Goal: Task Accomplishment & Management: Manage account settings

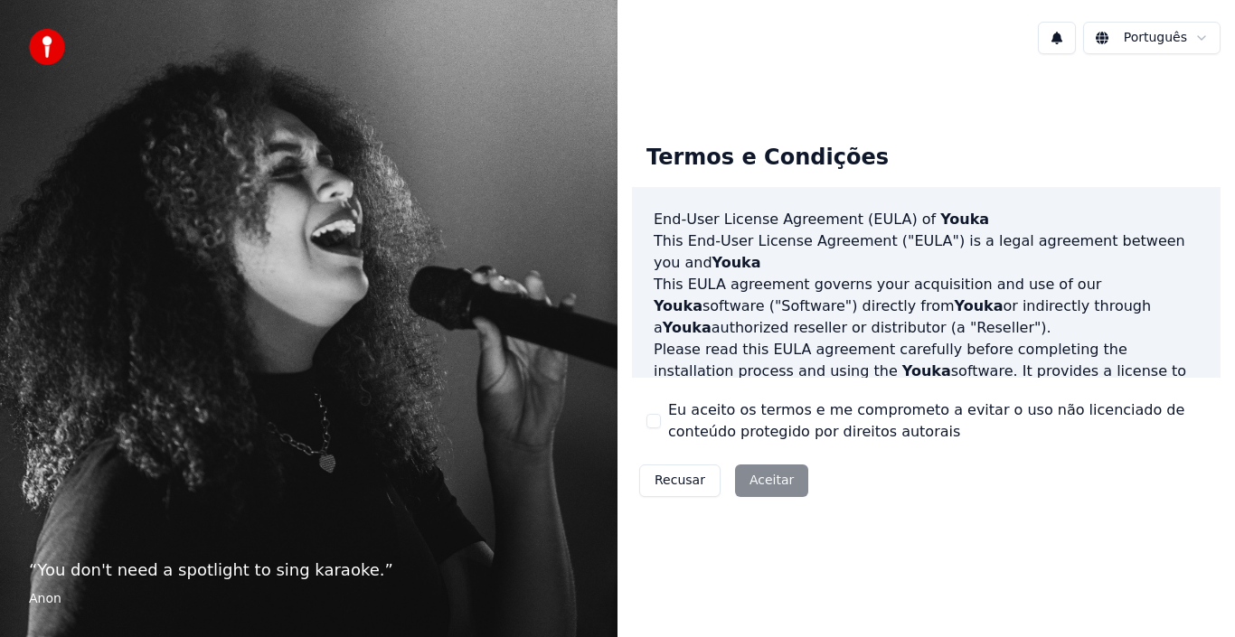
click at [771, 482] on div "Recusar Aceitar" at bounding box center [724, 481] width 184 height 47
click at [770, 486] on div "Recusar Aceitar" at bounding box center [724, 481] width 184 height 47
click at [768, 480] on div "Recusar Aceitar" at bounding box center [724, 481] width 184 height 47
click at [768, 479] on div "Recusar Aceitar" at bounding box center [724, 481] width 184 height 47
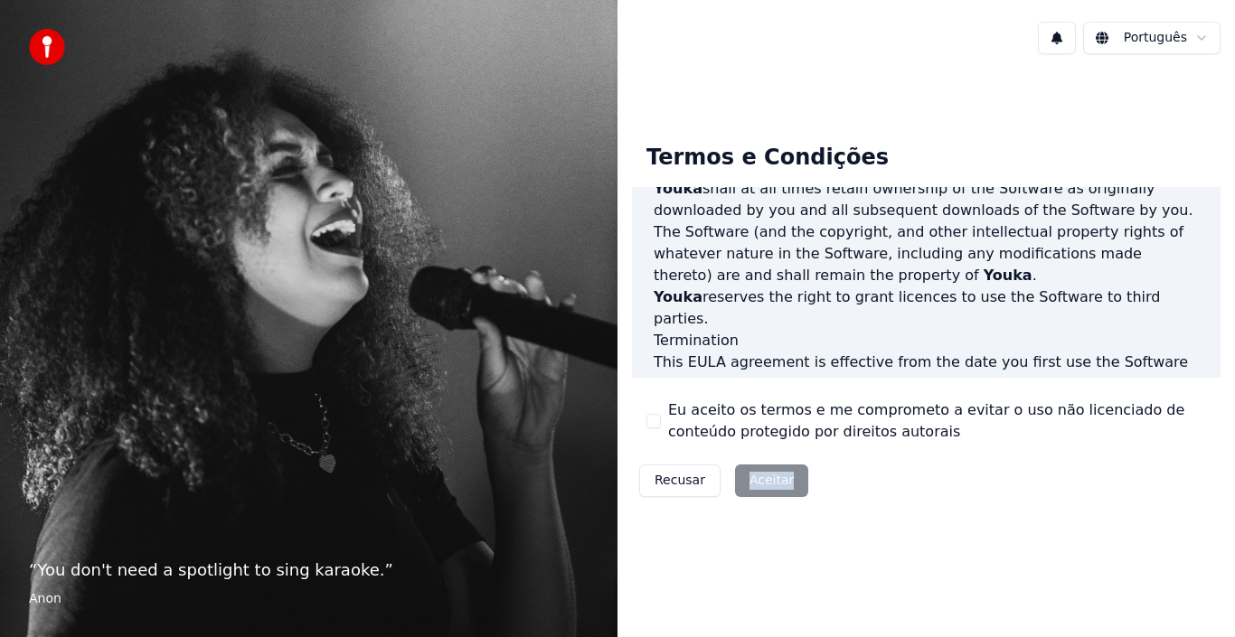
scroll to position [1241, 0]
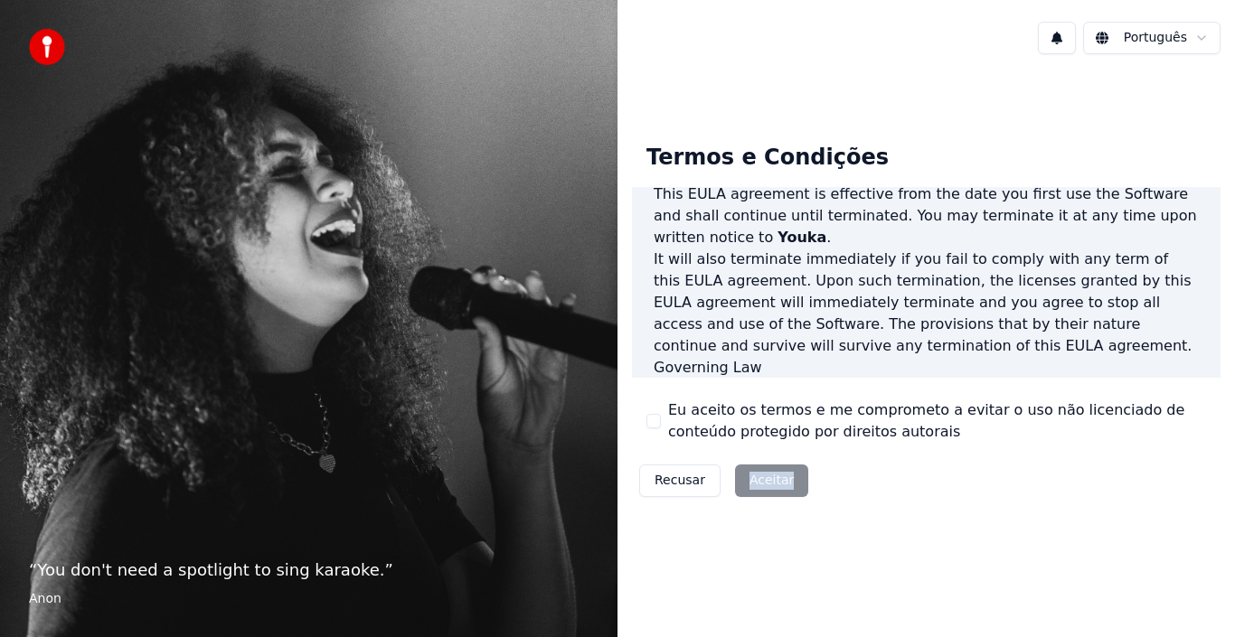
click at [768, 488] on div "Recusar Aceitar" at bounding box center [724, 481] width 184 height 47
click at [764, 477] on div "Recusar Aceitar" at bounding box center [724, 481] width 184 height 47
drag, startPoint x: 1138, startPoint y: 281, endPoint x: 1138, endPoint y: 318, distance: 37.1
click at [1138, 318] on div "End-User License Agreement ([PERSON_NAME]) of Youka This End-User License Agree…" at bounding box center [926, 283] width 589 height 192
click at [659, 420] on button "Eu aceito os termos e me comprometo a evitar o uso não licenciado de conteúdo p…" at bounding box center [654, 421] width 14 height 14
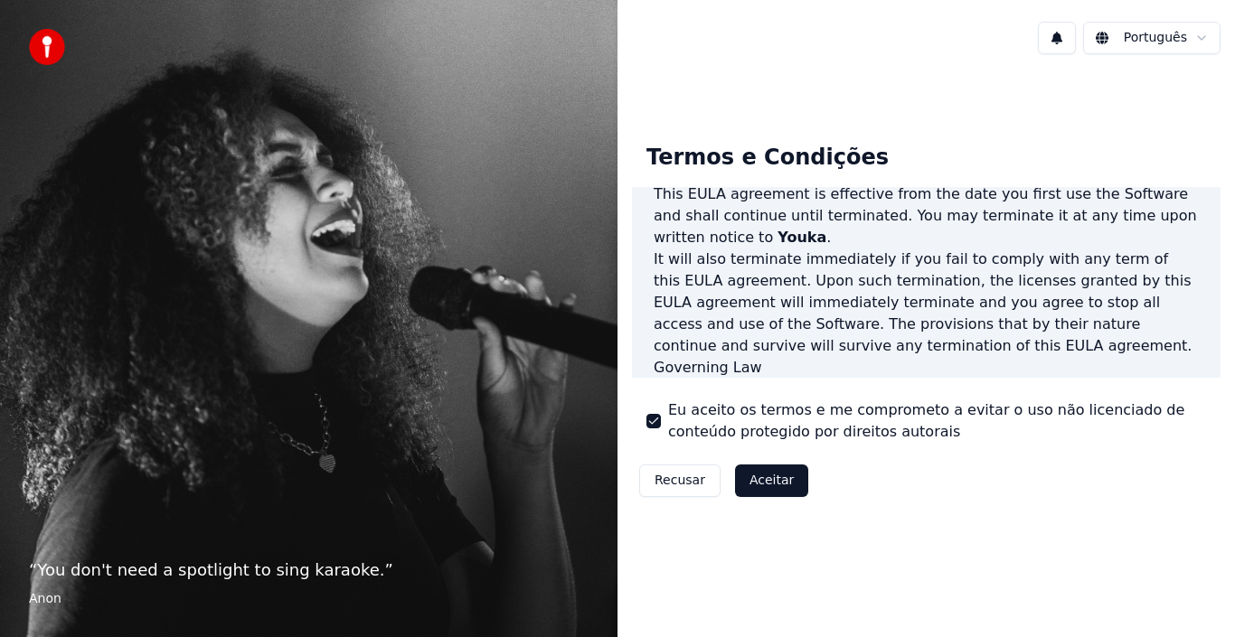
click at [763, 494] on button "Aceitar" at bounding box center [771, 481] width 73 height 33
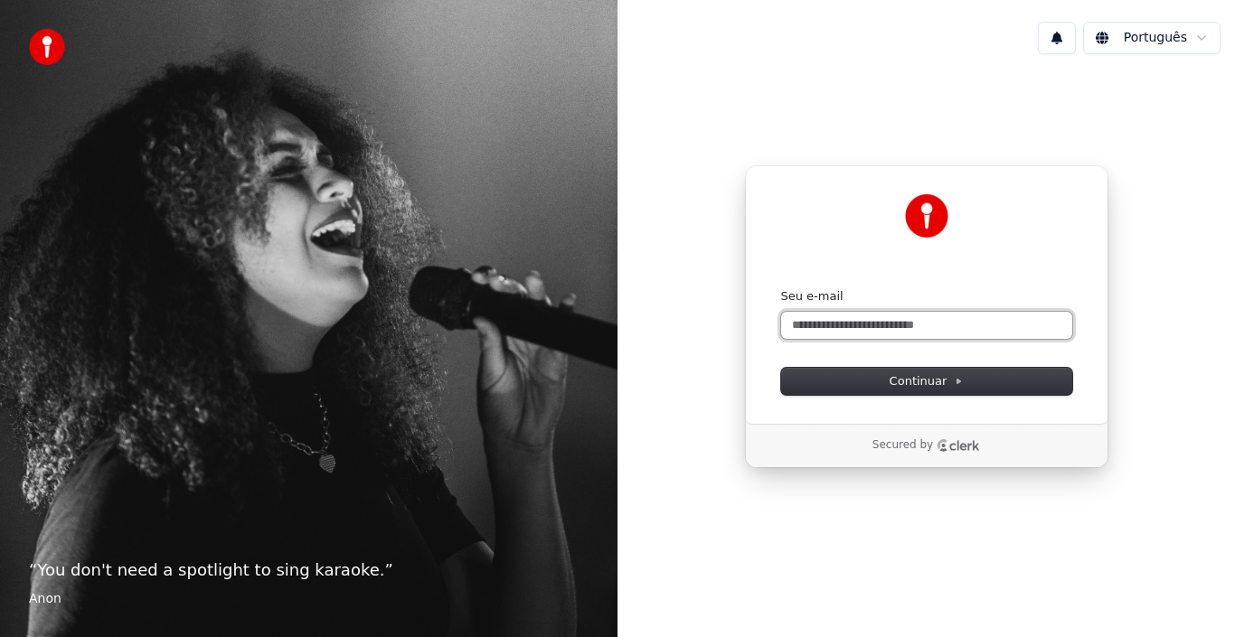
click at [920, 332] on input "Seu e-mail" at bounding box center [926, 325] width 291 height 27
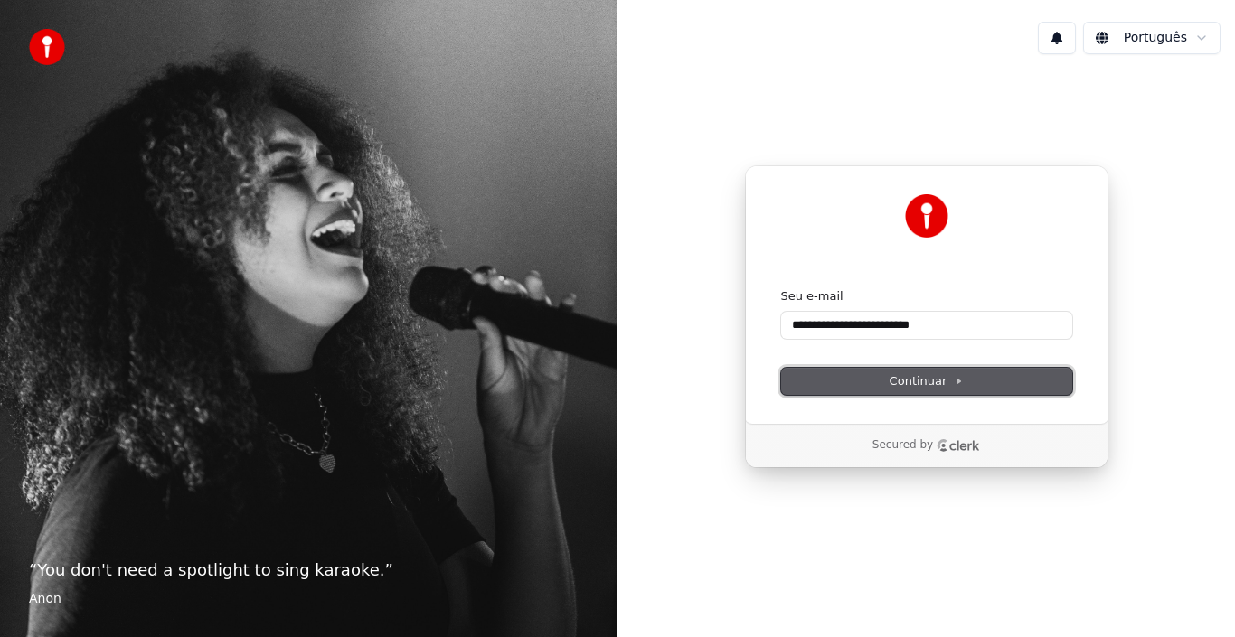
click at [910, 383] on span "Continuar" at bounding box center [927, 381] width 74 height 16
type input "**********"
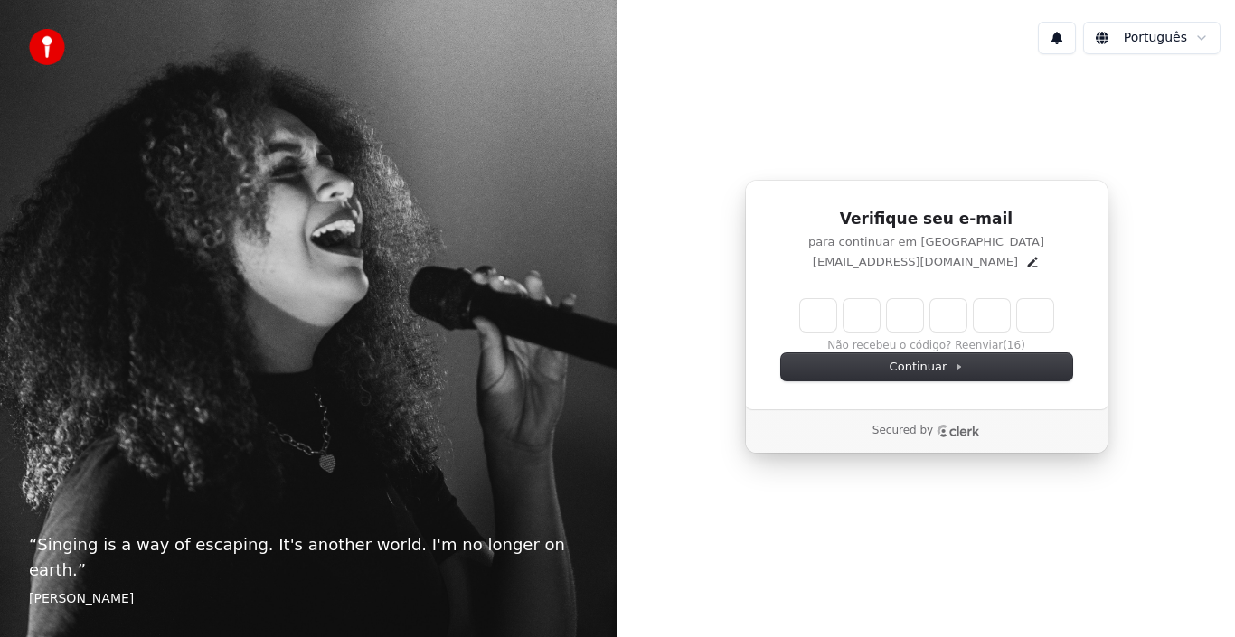
click at [826, 323] on input "Enter verification code" at bounding box center [926, 315] width 253 height 33
type input "******"
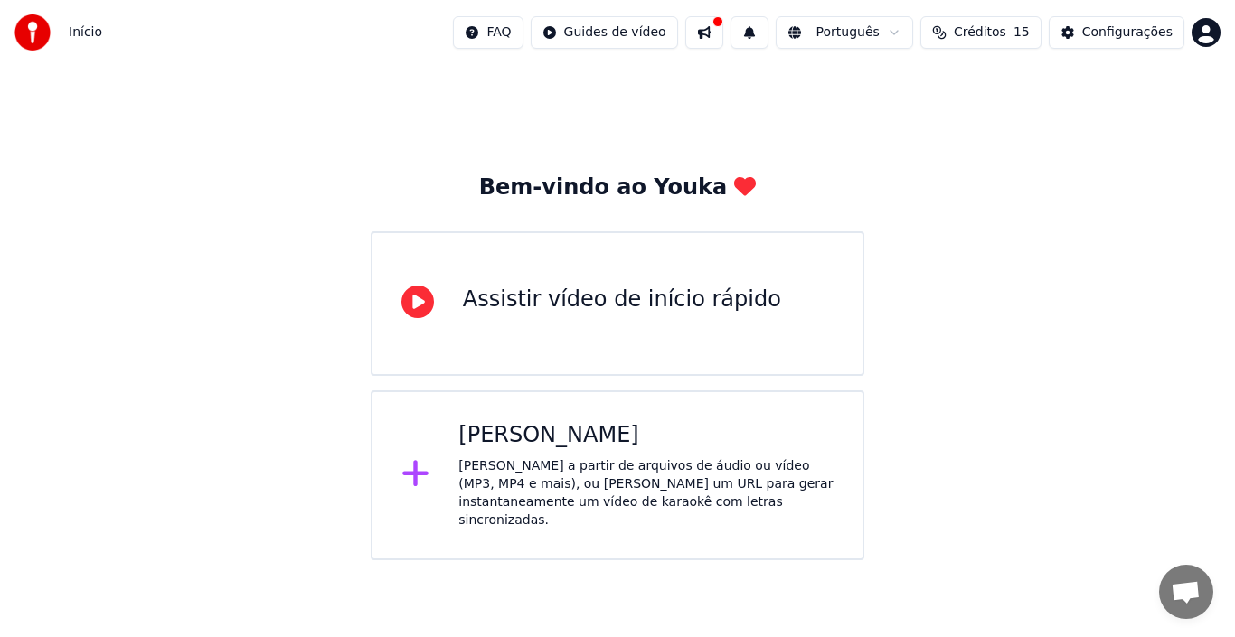
click at [621, 309] on div "Assistir vídeo de início rápido" at bounding box center [622, 300] width 318 height 29
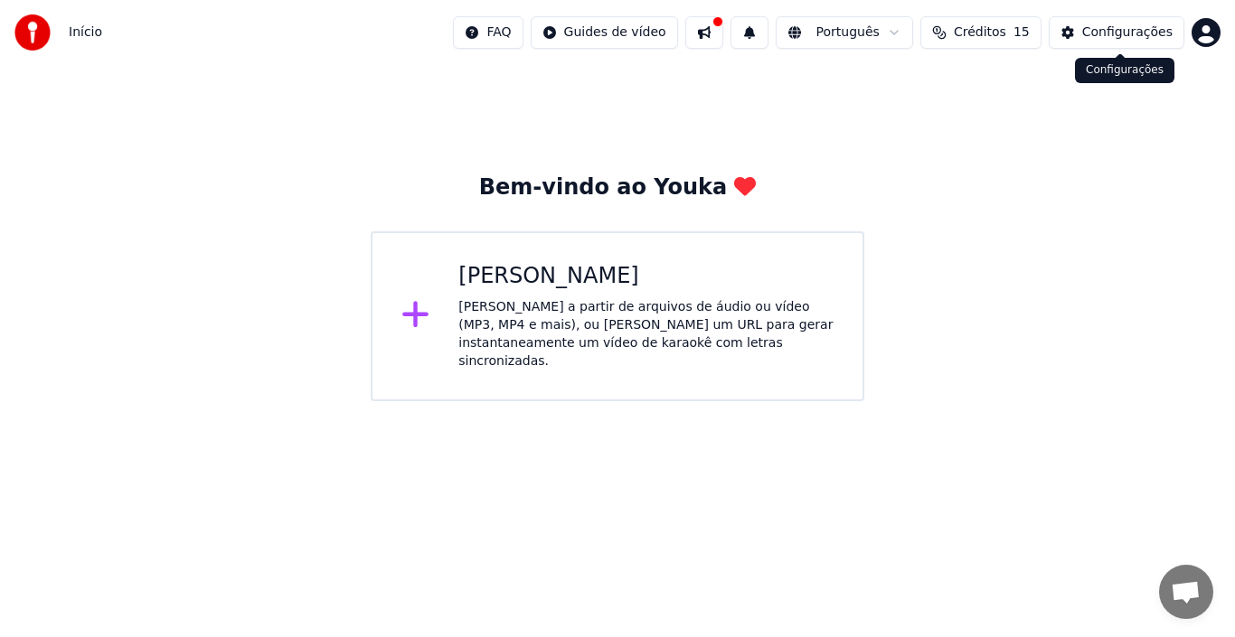
click at [1150, 33] on div "Configurações" at bounding box center [1127, 33] width 90 height 18
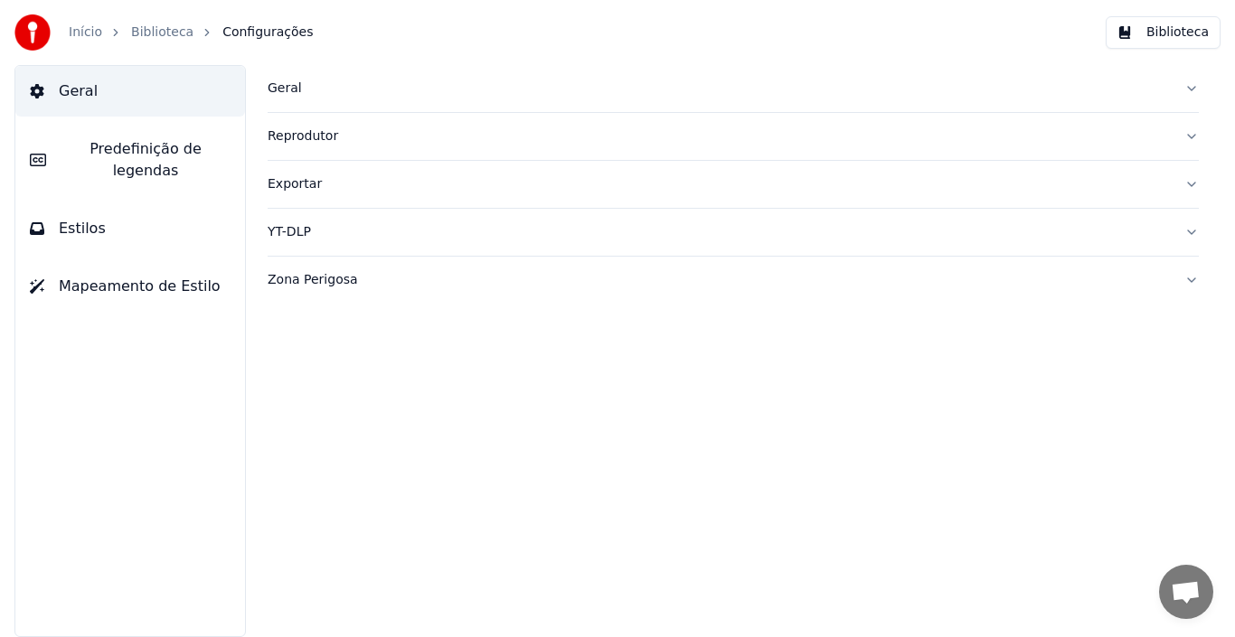
click at [103, 276] on span "Mapeamento de Estilo" at bounding box center [140, 287] width 162 height 22
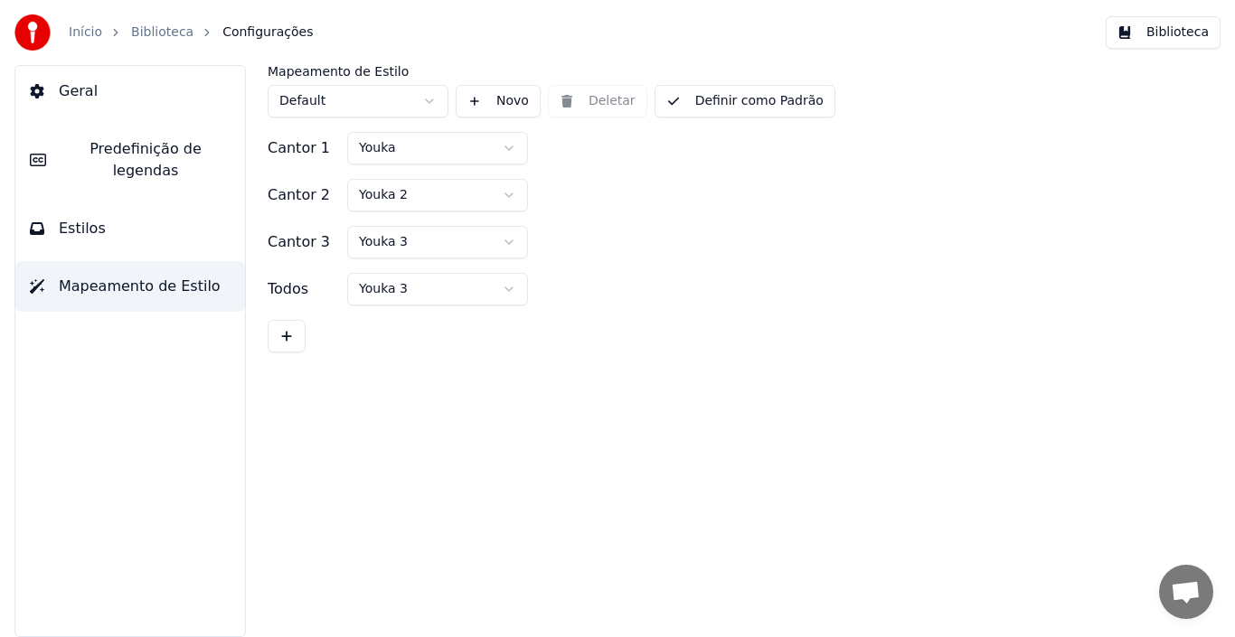
click at [81, 30] on link "Início" at bounding box center [85, 33] width 33 height 18
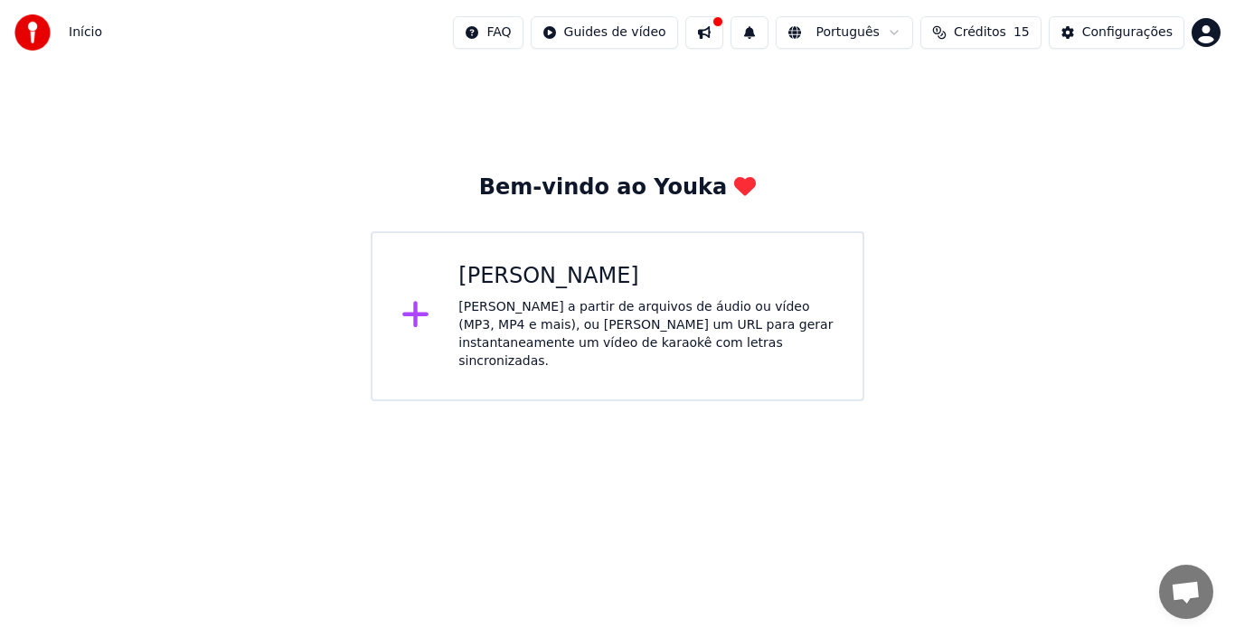
click at [1006, 30] on span "Créditos" at bounding box center [980, 33] width 52 height 18
click at [1016, 279] on div "Bem-vindo ao Youka Criar Karaokê Crie karaokê a partir de arquivos de áudio ou …" at bounding box center [617, 233] width 1235 height 336
click at [639, 33] on html "Início FAQ Guides de vídeo Português Créditos 15 Configurações Bem-vindo ao You…" at bounding box center [617, 200] width 1235 height 401
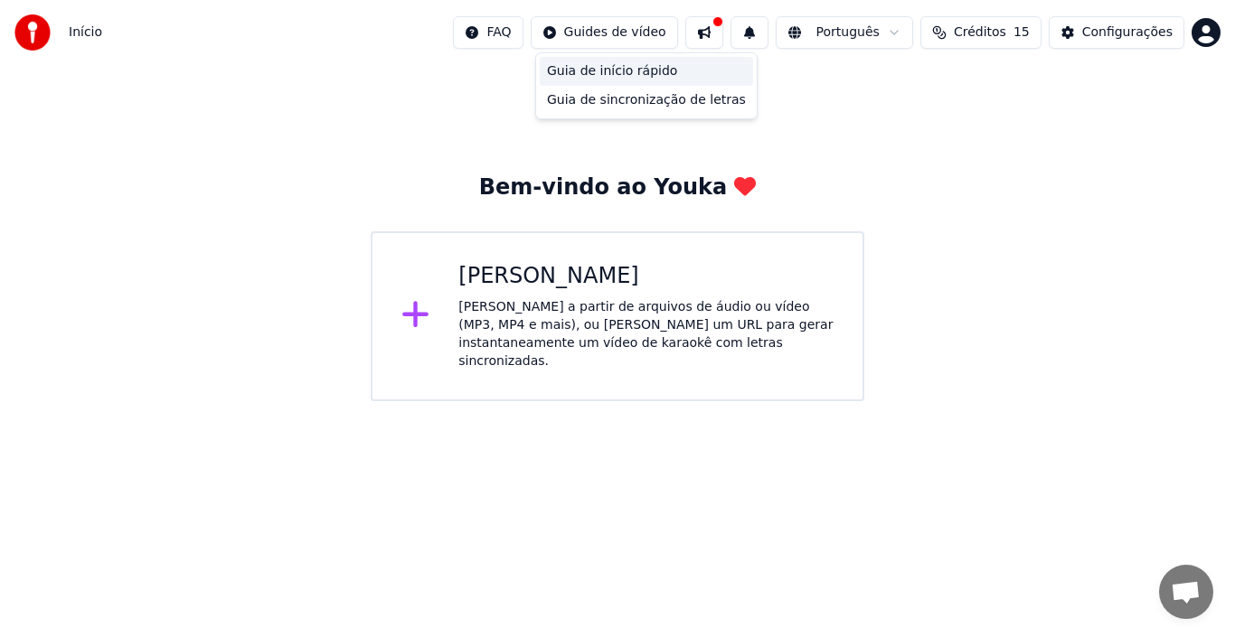
click at [634, 78] on div "Guia de início rápido" at bounding box center [646, 71] width 213 height 29
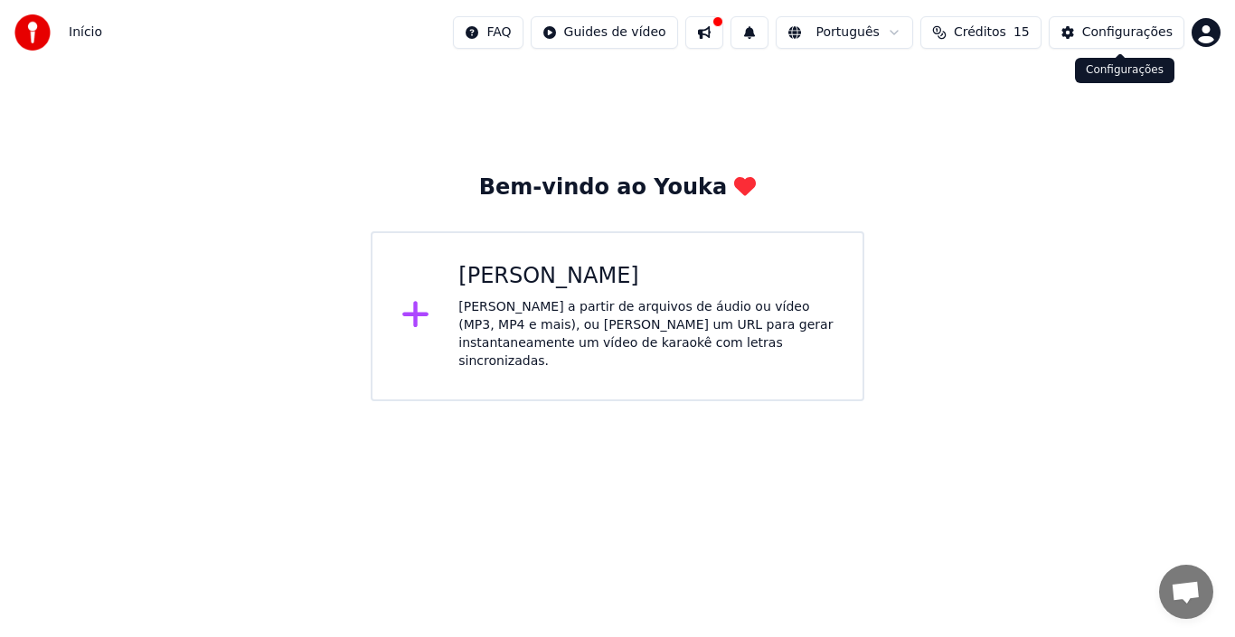
click at [1164, 32] on div "Configurações" at bounding box center [1127, 33] width 90 height 18
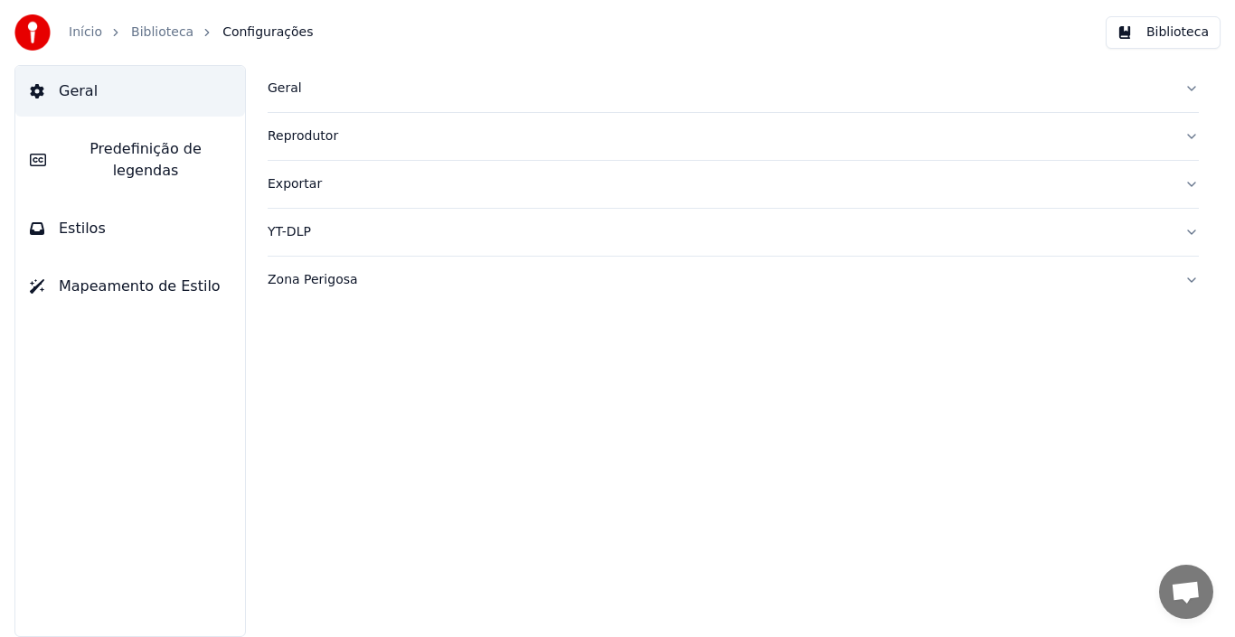
click at [1192, 86] on button "Geral" at bounding box center [733, 88] width 931 height 47
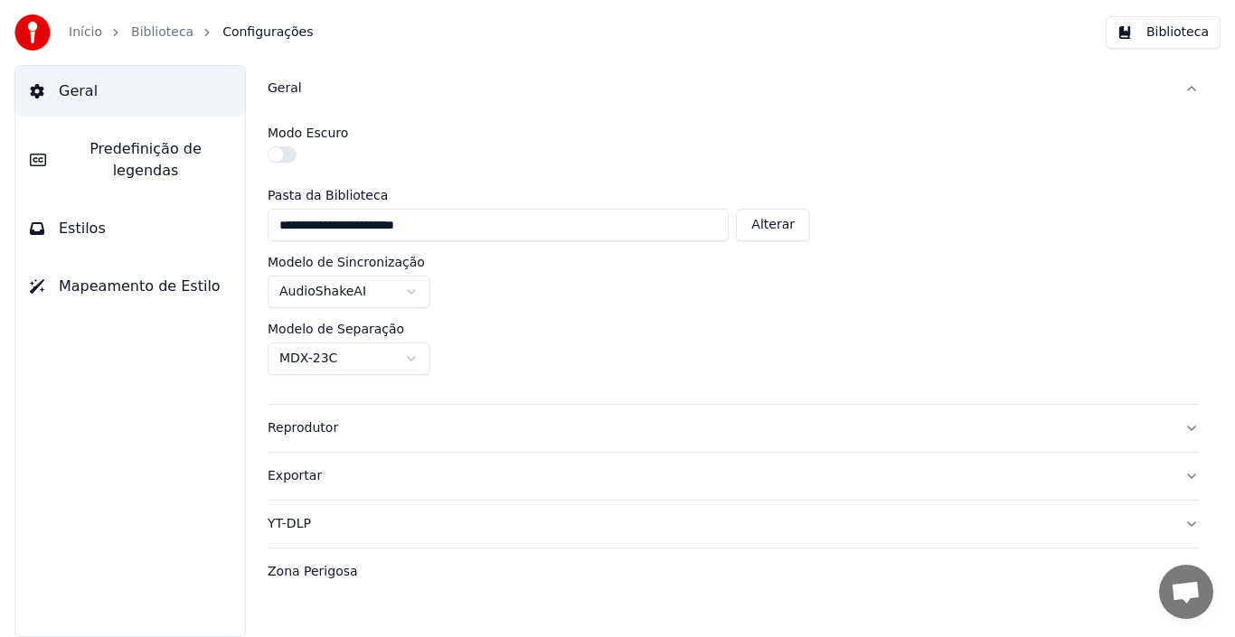
click at [279, 156] on button "button" at bounding box center [282, 154] width 29 height 16
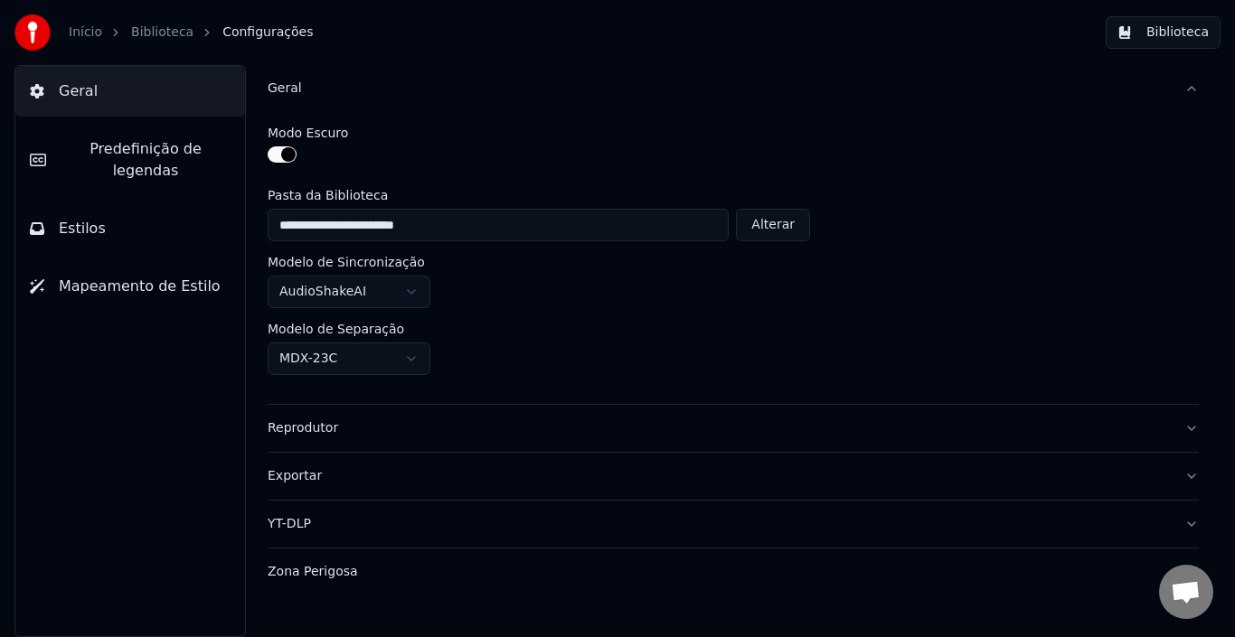
click at [280, 147] on button "button" at bounding box center [282, 154] width 29 height 16
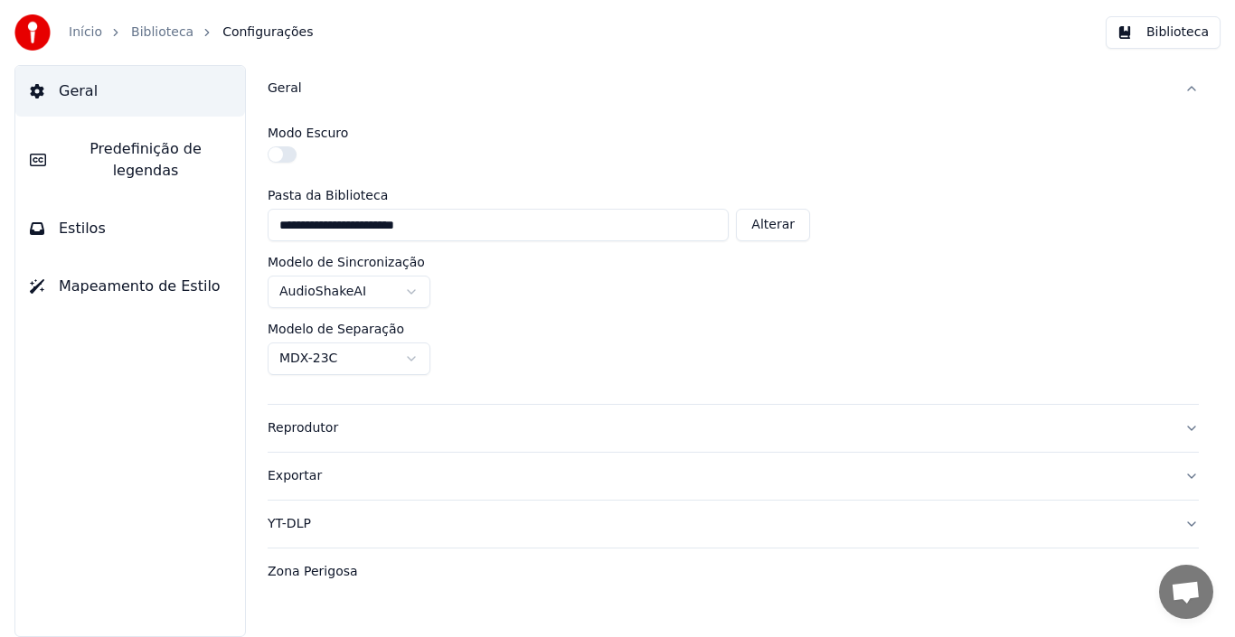
click at [280, 148] on button "button" at bounding box center [282, 154] width 29 height 16
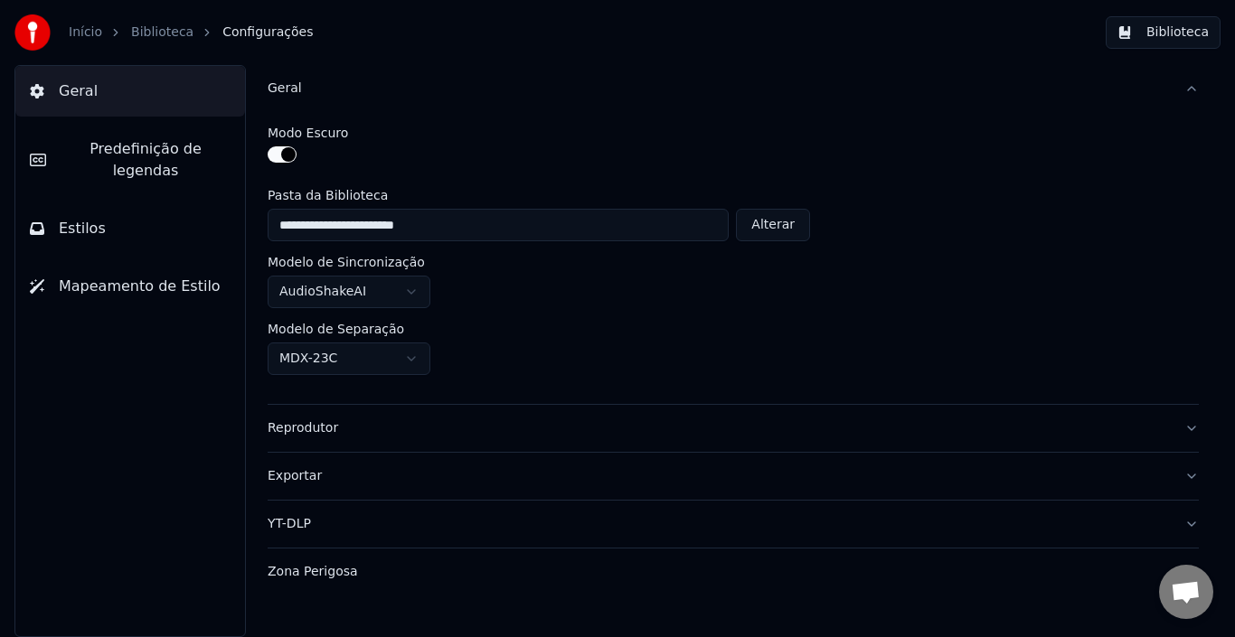
click at [776, 222] on button "Alterar" at bounding box center [773, 225] width 74 height 33
type input "**********"
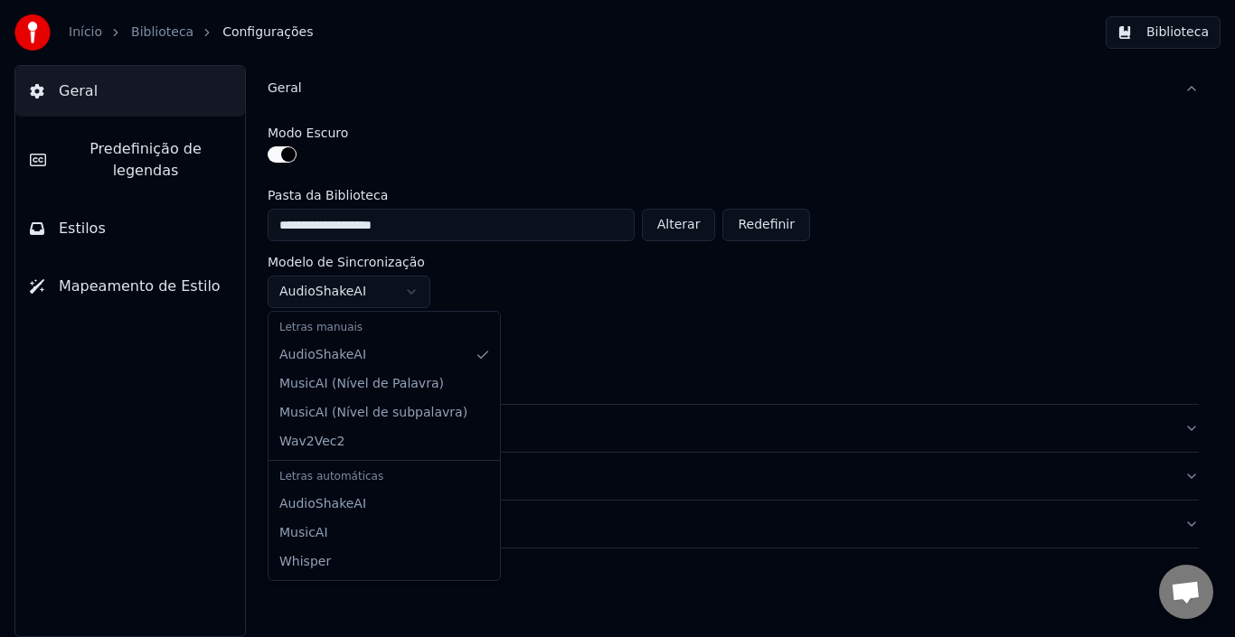
click at [409, 295] on html "**********" at bounding box center [617, 318] width 1235 height 637
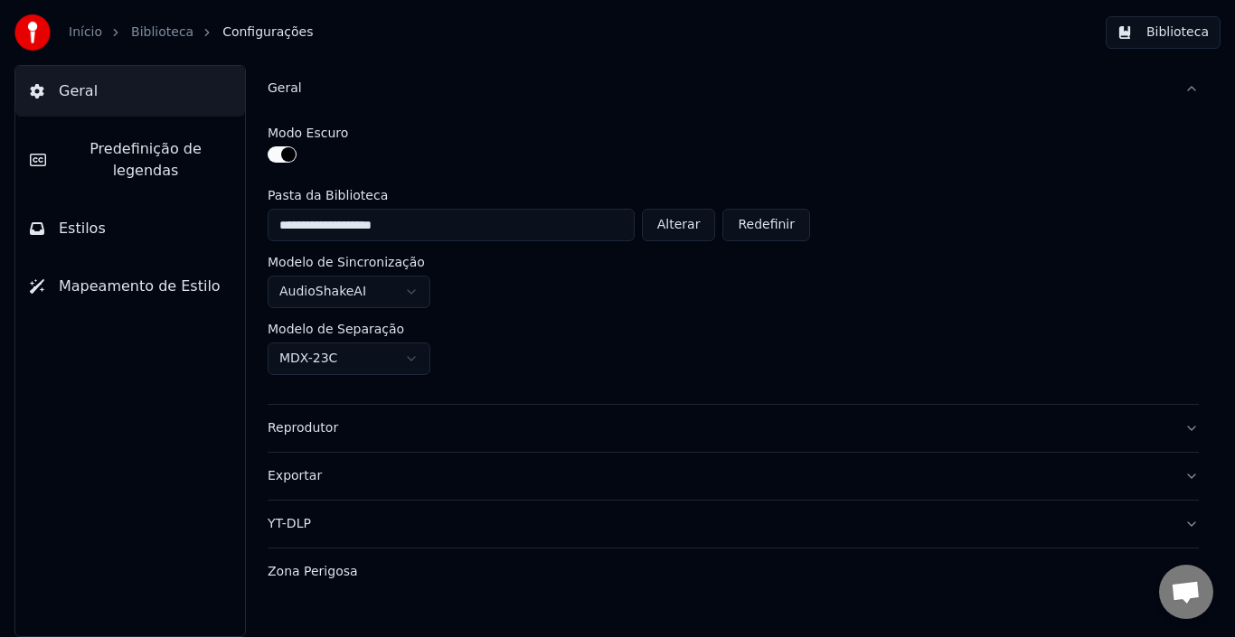
click at [419, 355] on html "**********" at bounding box center [617, 318] width 1235 height 637
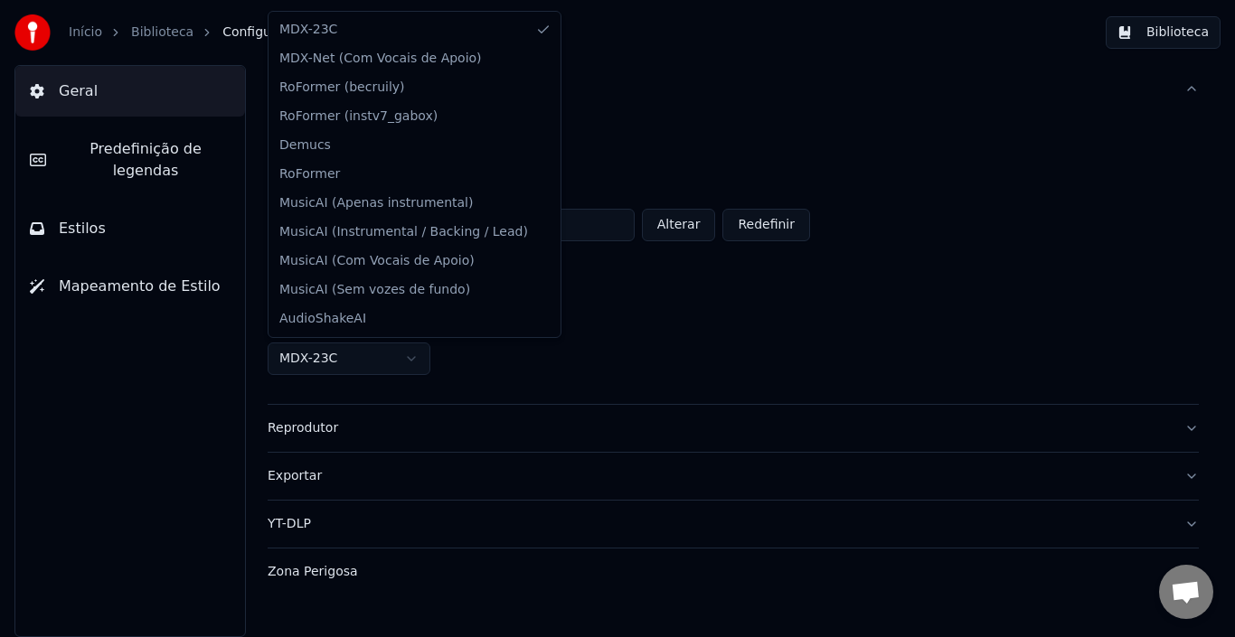
click at [874, 326] on html "**********" at bounding box center [617, 318] width 1235 height 637
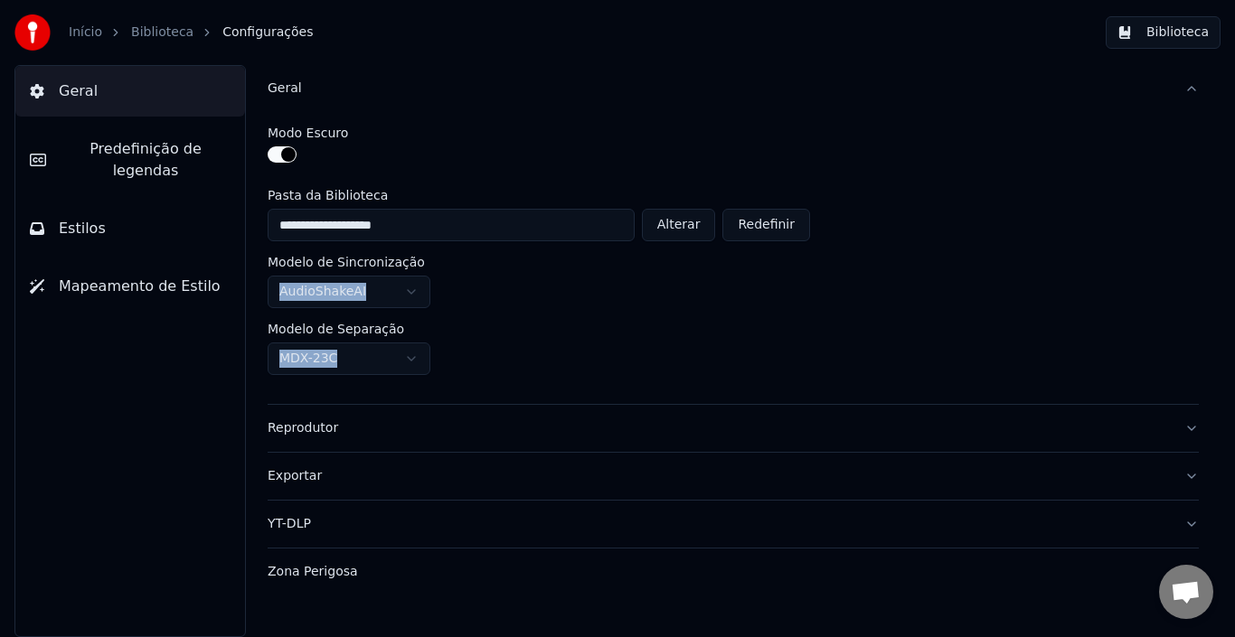
drag, startPoint x: 977, startPoint y: 258, endPoint x: 966, endPoint y: 396, distance: 138.8
click at [966, 396] on div "**********" at bounding box center [733, 258] width 931 height 292
click at [934, 237] on div "**********" at bounding box center [733, 215] width 931 height 52
click at [109, 276] on span "Mapeamento de Estilo" at bounding box center [140, 287] width 162 height 22
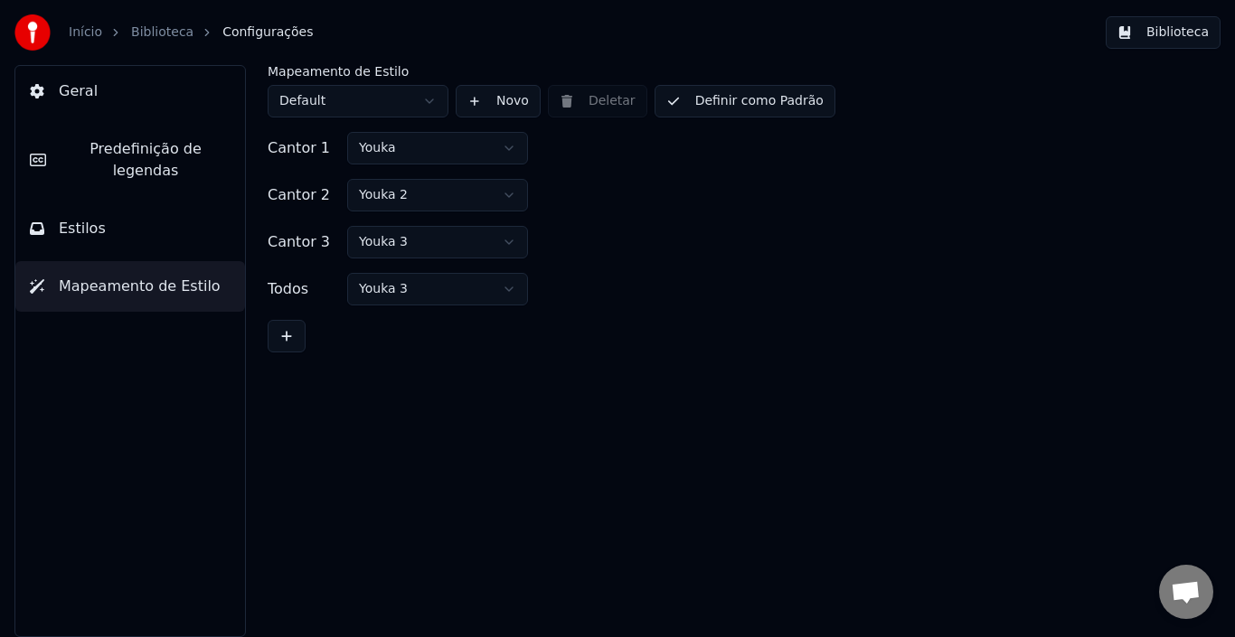
click at [514, 146] on html "Início Biblioteca Configurações Biblioteca Geral Predefinição de legendas Estil…" at bounding box center [617, 318] width 1235 height 637
click at [119, 149] on span "Predefinição de legendas" at bounding box center [146, 159] width 170 height 43
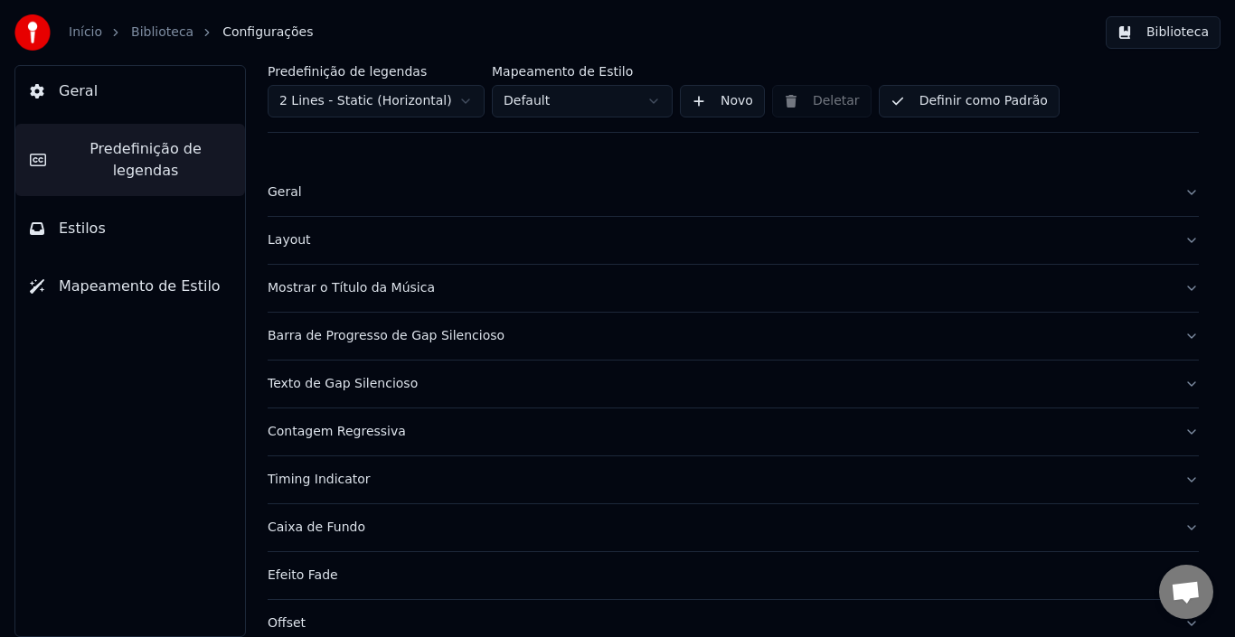
click at [1177, 195] on button "Geral" at bounding box center [733, 192] width 931 height 47
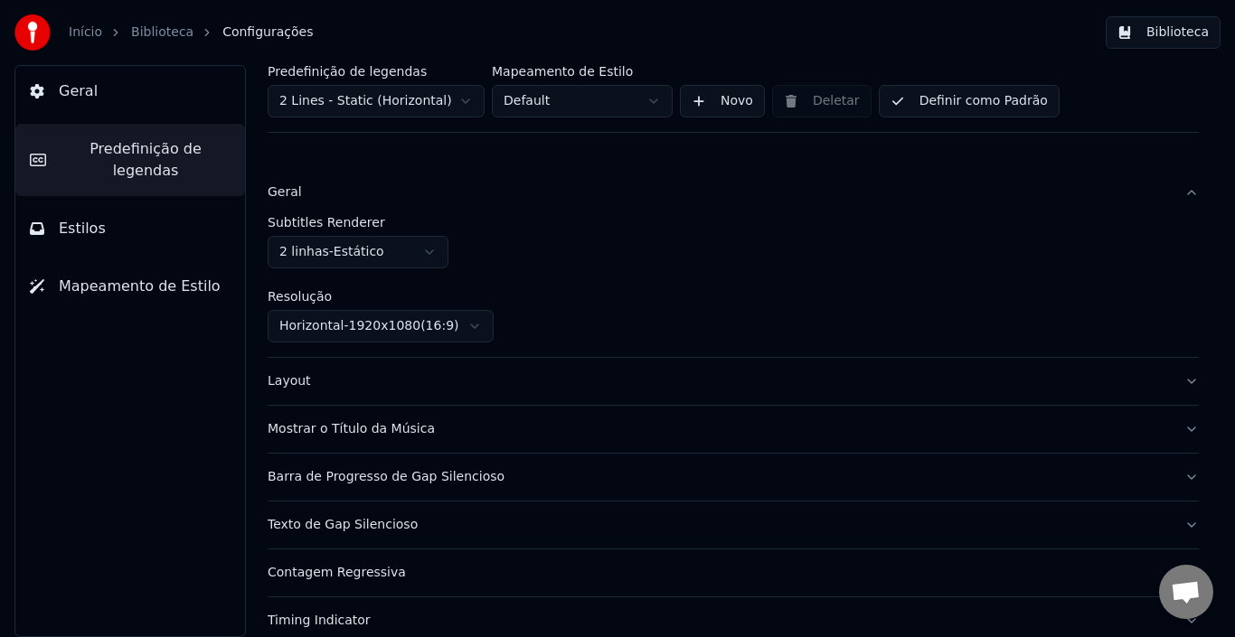
click at [431, 250] on html "Início Biblioteca Configurações Biblioteca Geral Predefinição de legendas Estil…" at bounding box center [617, 318] width 1235 height 637
click at [517, 267] on html "Início Biblioteca Configurações Biblioteca Geral Predefinição de legendas Estil…" at bounding box center [617, 318] width 1235 height 637
click at [426, 263] on html "Início Biblioteca Configurações Biblioteca Geral Predefinição de legendas Estil…" at bounding box center [617, 318] width 1235 height 637
click at [1173, 197] on button "Geral" at bounding box center [733, 192] width 931 height 47
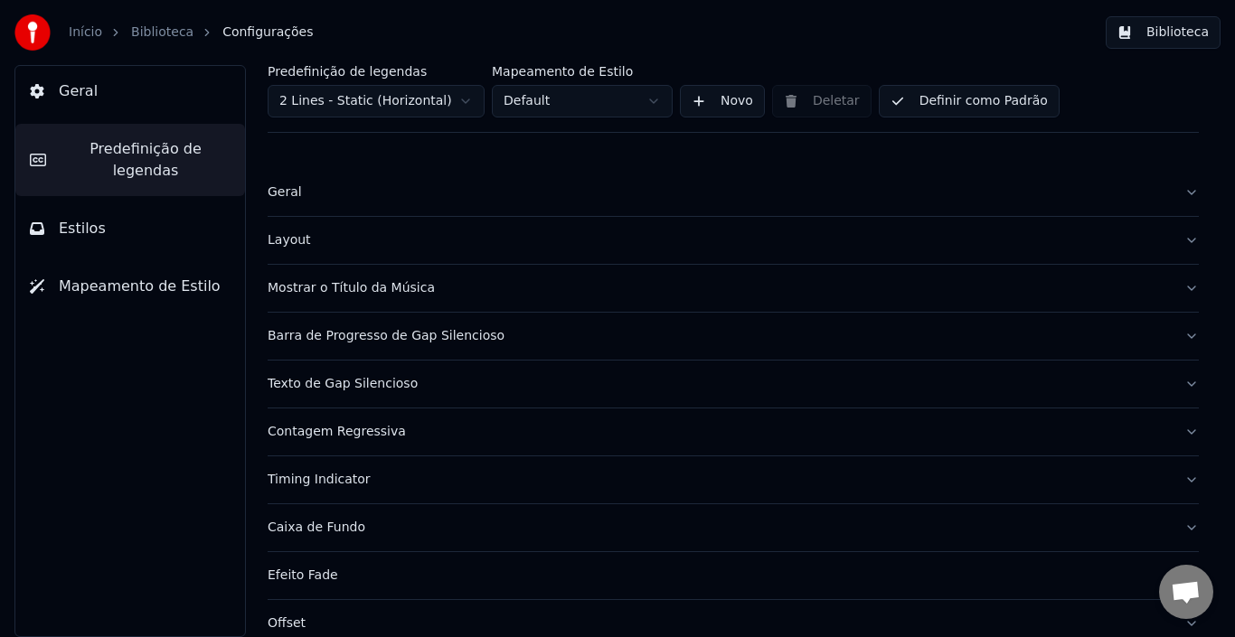
click at [1176, 240] on button "Layout" at bounding box center [733, 240] width 931 height 47
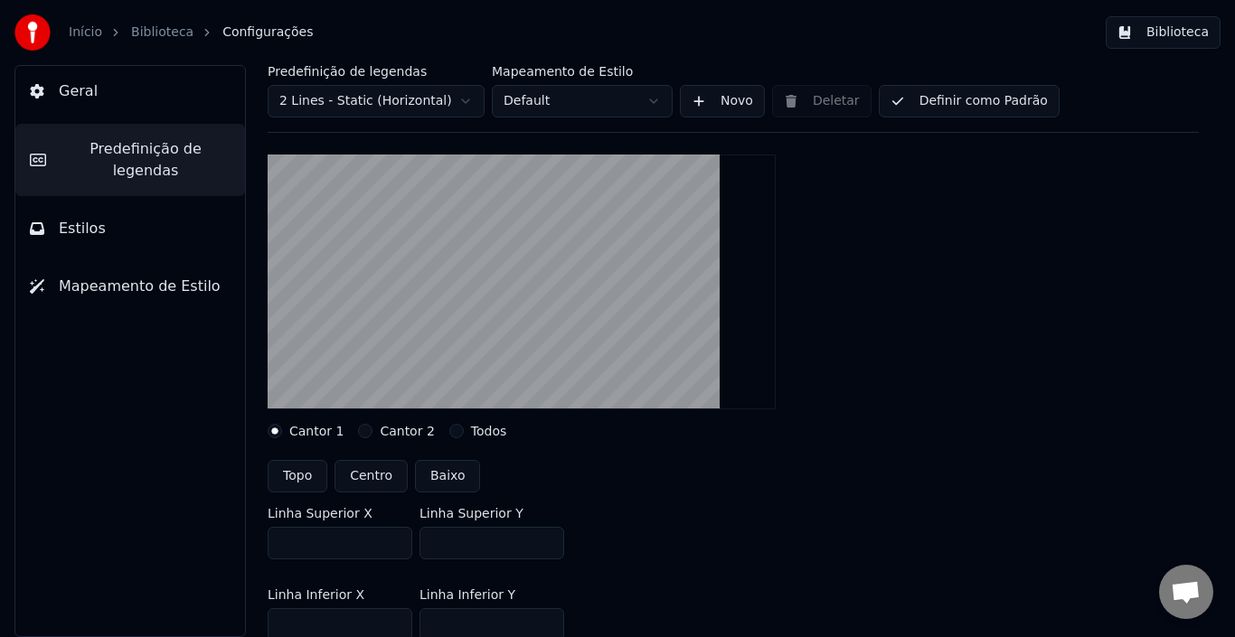
scroll to position [181, 0]
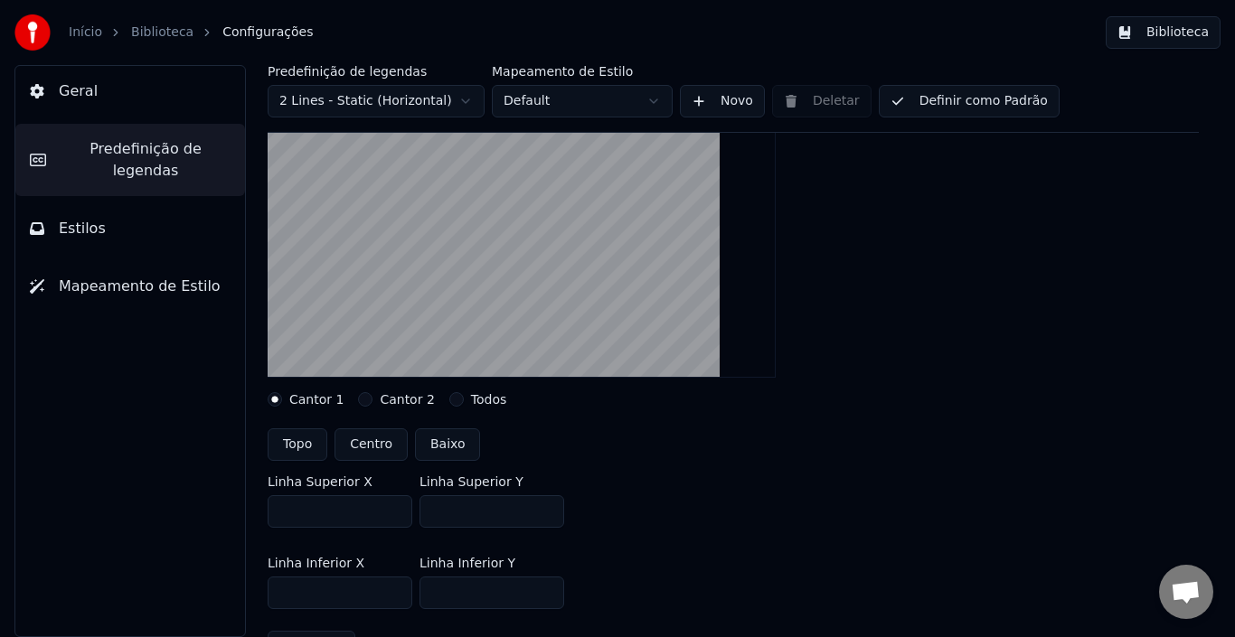
click at [358, 399] on button "Cantor 2" at bounding box center [365, 399] width 14 height 14
click at [449, 401] on button "Todos" at bounding box center [456, 399] width 14 height 14
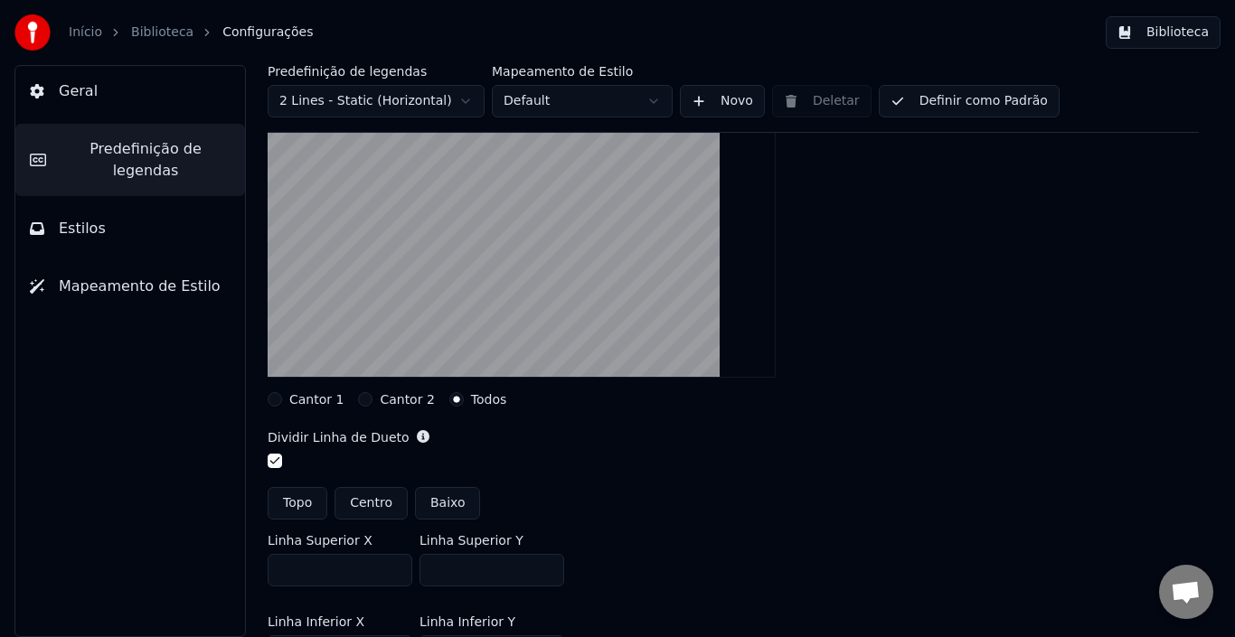
click at [278, 397] on button "Cantor 1" at bounding box center [275, 399] width 14 height 14
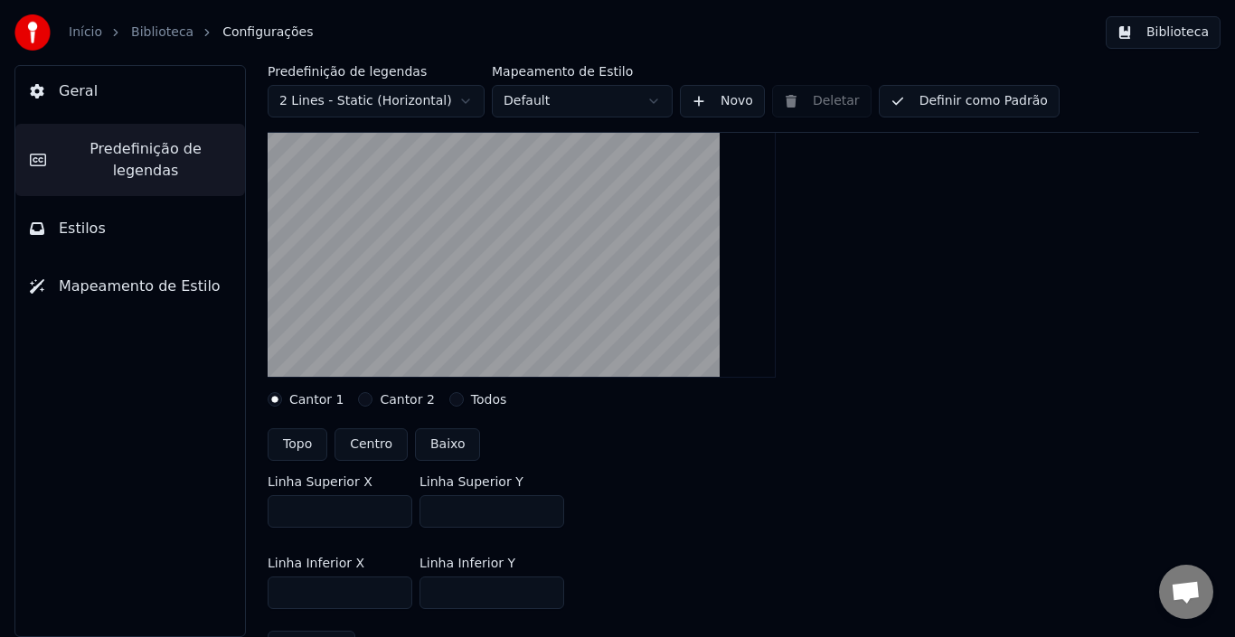
drag, startPoint x: 800, startPoint y: 439, endPoint x: 801, endPoint y: 409, distance: 30.8
click at [801, 409] on div "Layout settings for subtitles Cantor 1 Cantor 2 Todos Topo Centro Baixo Linha S…" at bounding box center [733, 380] width 931 height 595
click at [366, 448] on button "Centro" at bounding box center [371, 445] width 73 height 33
type input "***"
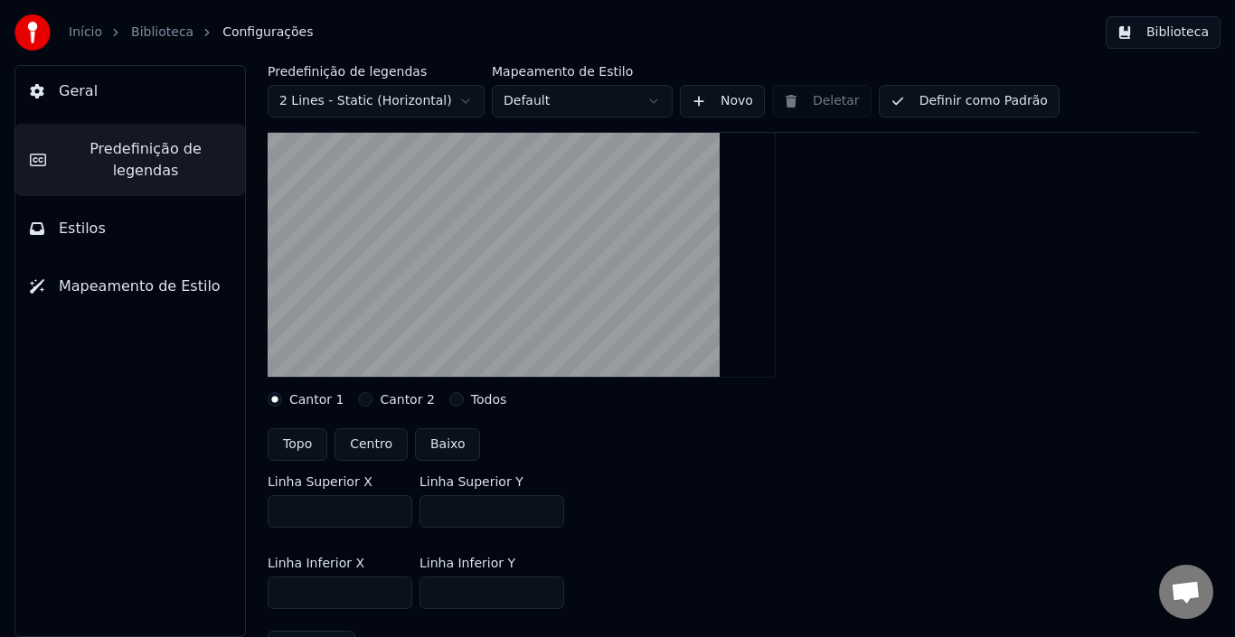
click at [311, 448] on button "Topo" at bounding box center [298, 445] width 60 height 33
type input "***"
click at [441, 449] on button "Baixo" at bounding box center [448, 445] width 66 height 33
type input "***"
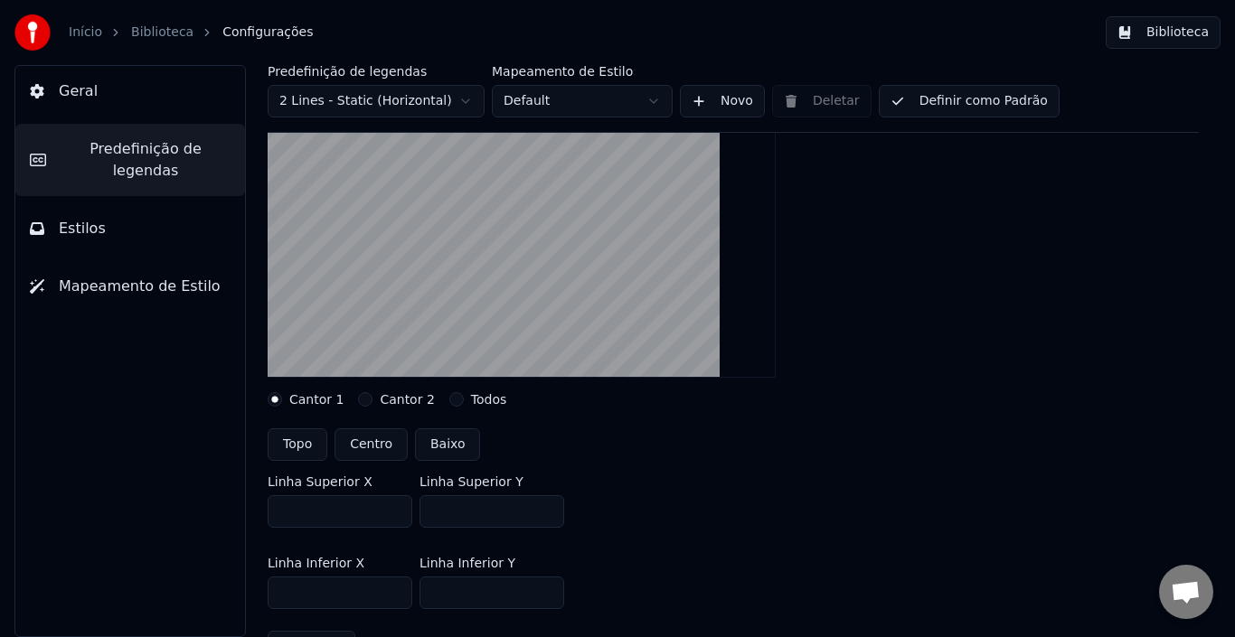
type input "***"
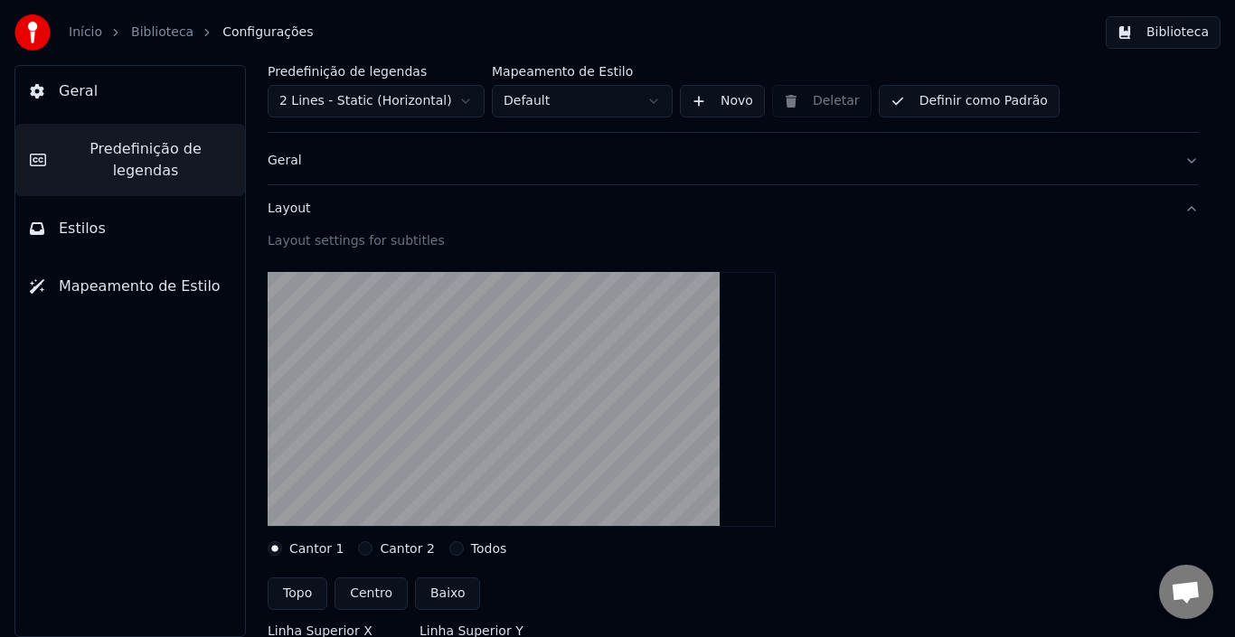
scroll to position [0, 0]
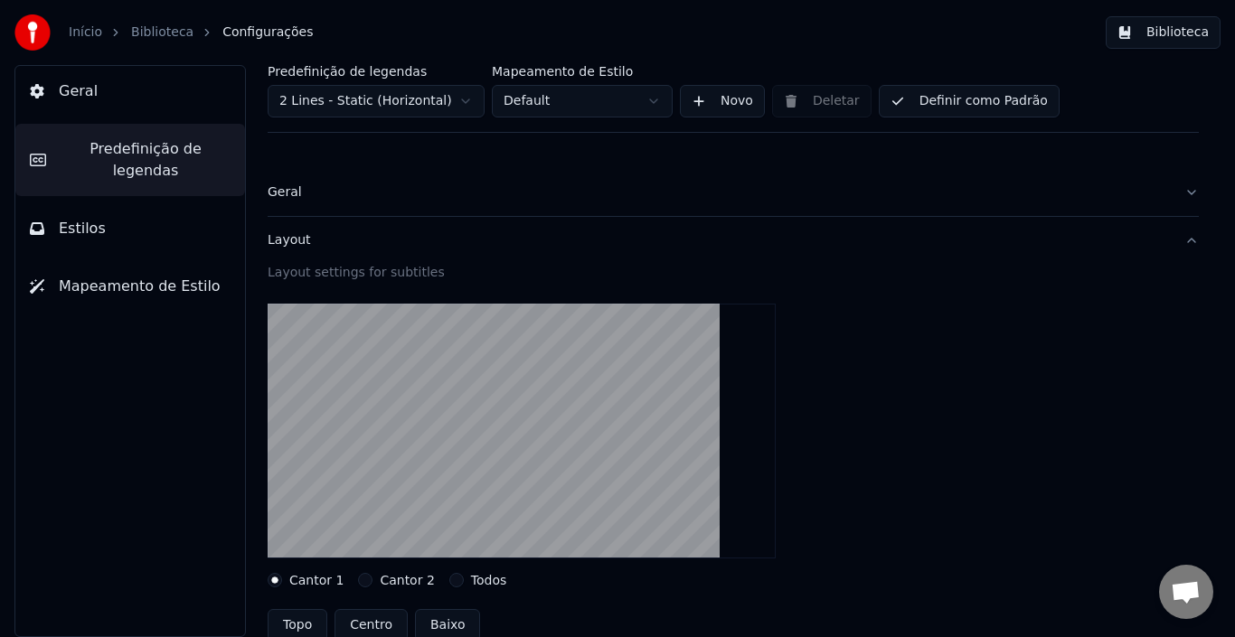
click at [1175, 244] on button "Layout" at bounding box center [733, 240] width 931 height 47
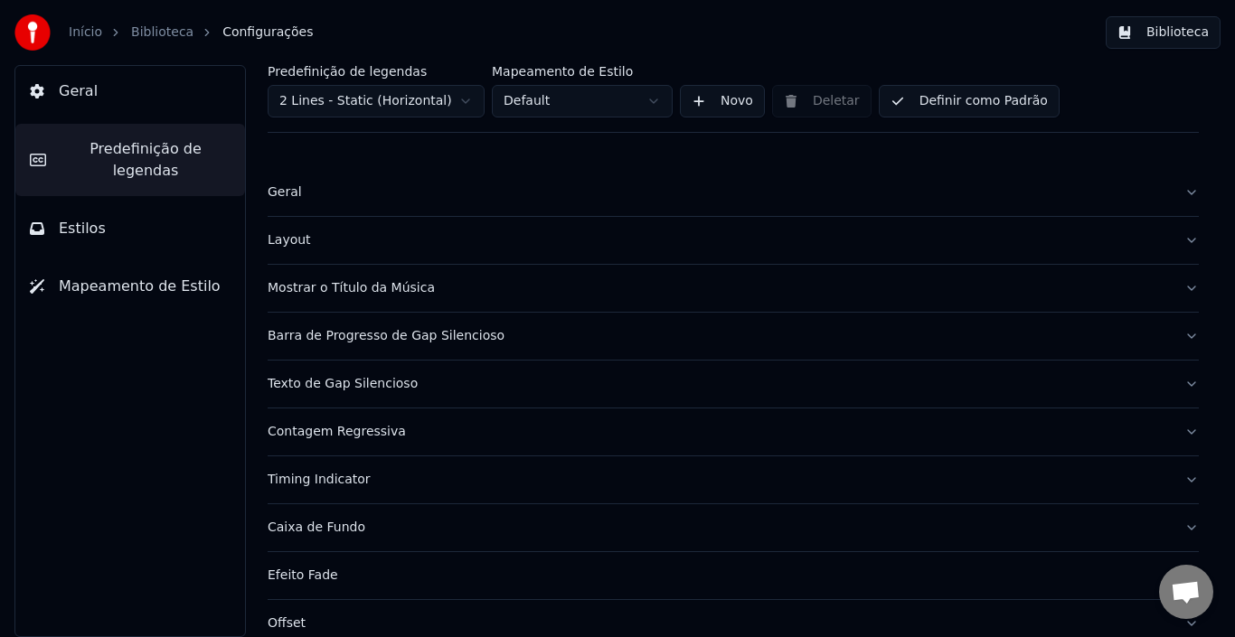
click at [1177, 193] on button "Geral" at bounding box center [733, 192] width 931 height 47
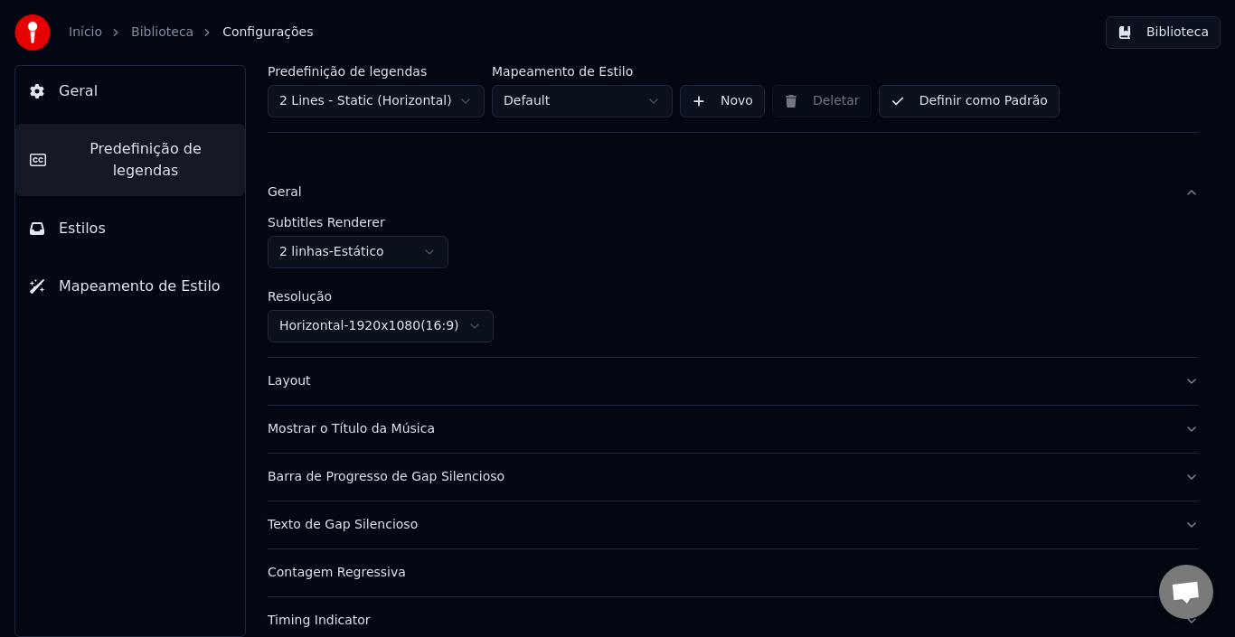
click at [431, 254] on html "Início Biblioteca Configurações Biblioteca Geral Predefinição de legendas Estil…" at bounding box center [617, 318] width 1235 height 637
click at [1175, 188] on button "Geral" at bounding box center [733, 192] width 931 height 47
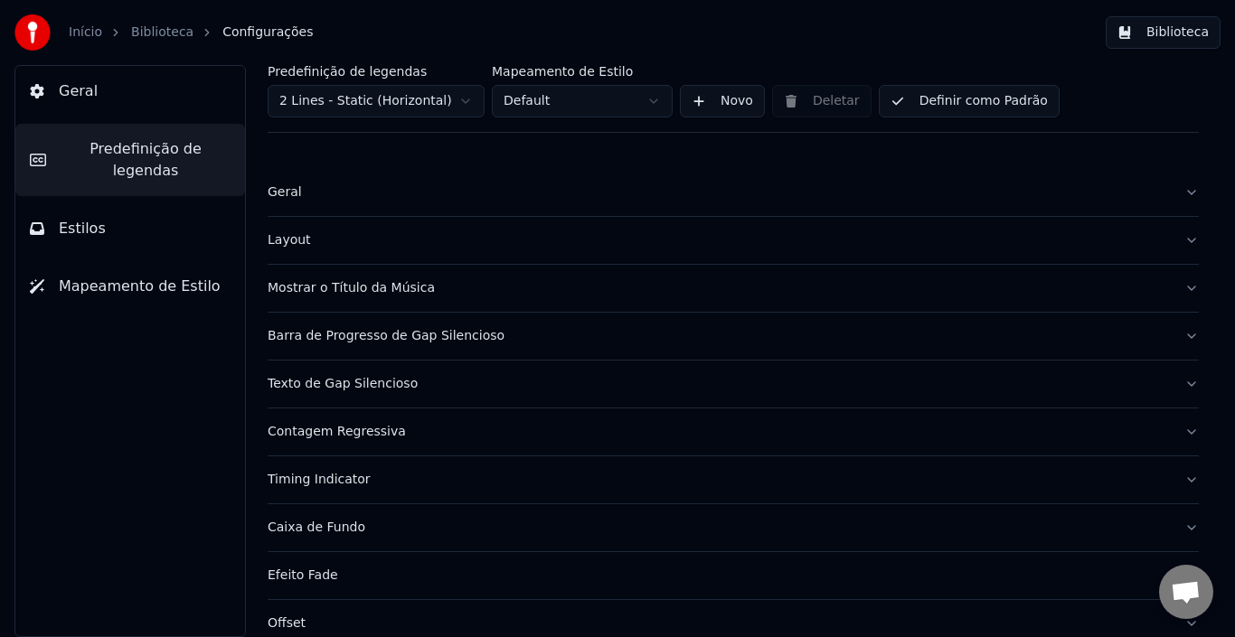
click at [1181, 238] on button "Layout" at bounding box center [733, 240] width 931 height 47
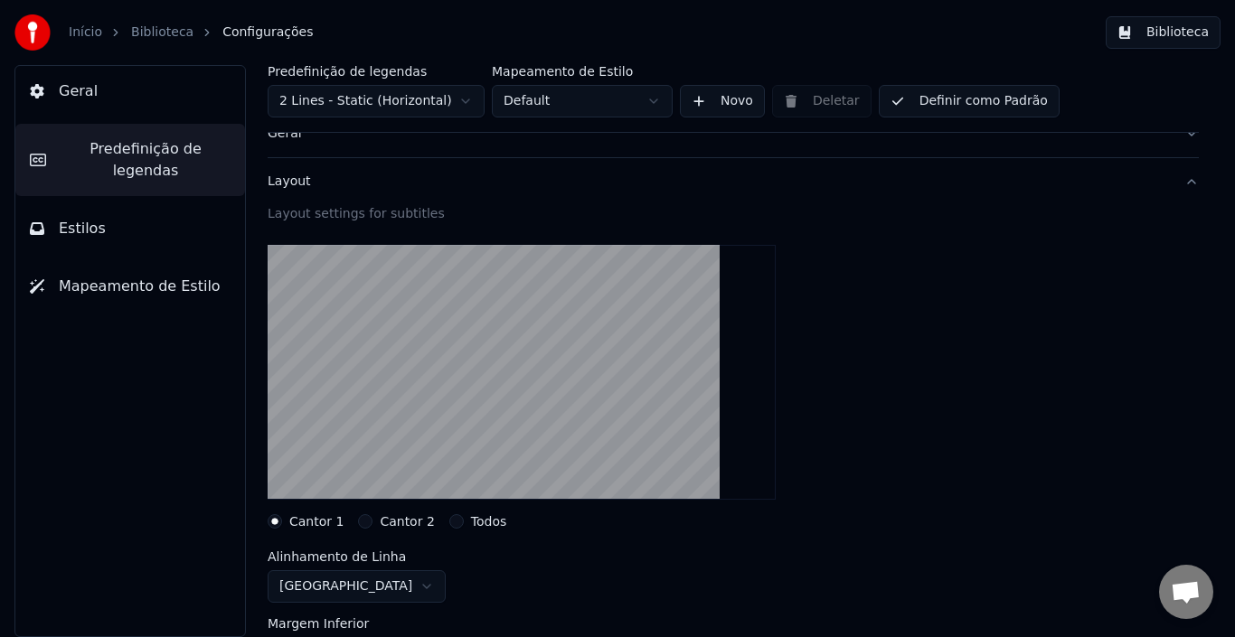
scroll to position [90, 0]
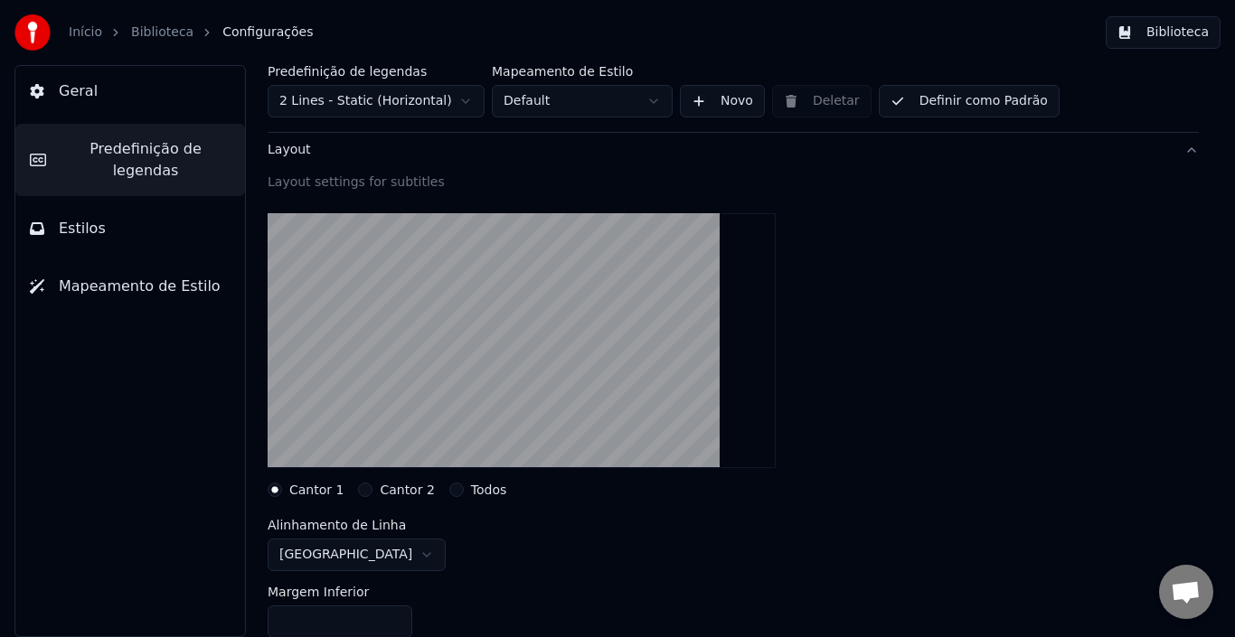
click at [360, 490] on button "Cantor 2" at bounding box center [365, 490] width 14 height 14
click at [449, 489] on button "Todos" at bounding box center [456, 490] width 14 height 14
click at [275, 491] on button "Cantor 1" at bounding box center [275, 490] width 14 height 14
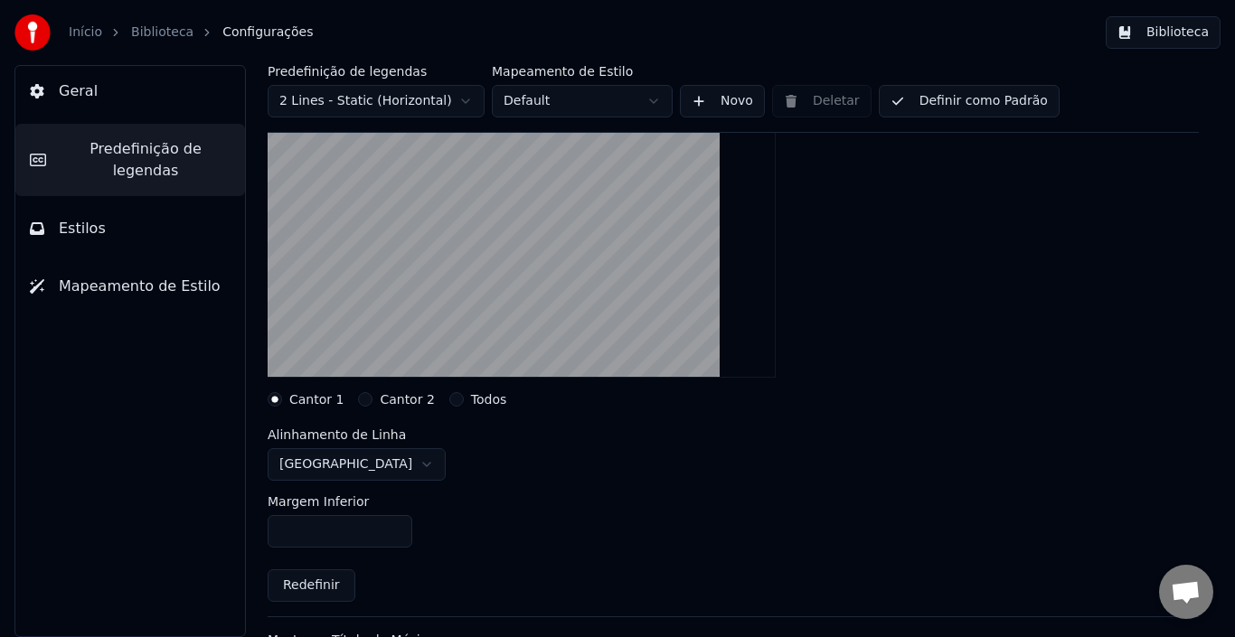
scroll to position [271, 0]
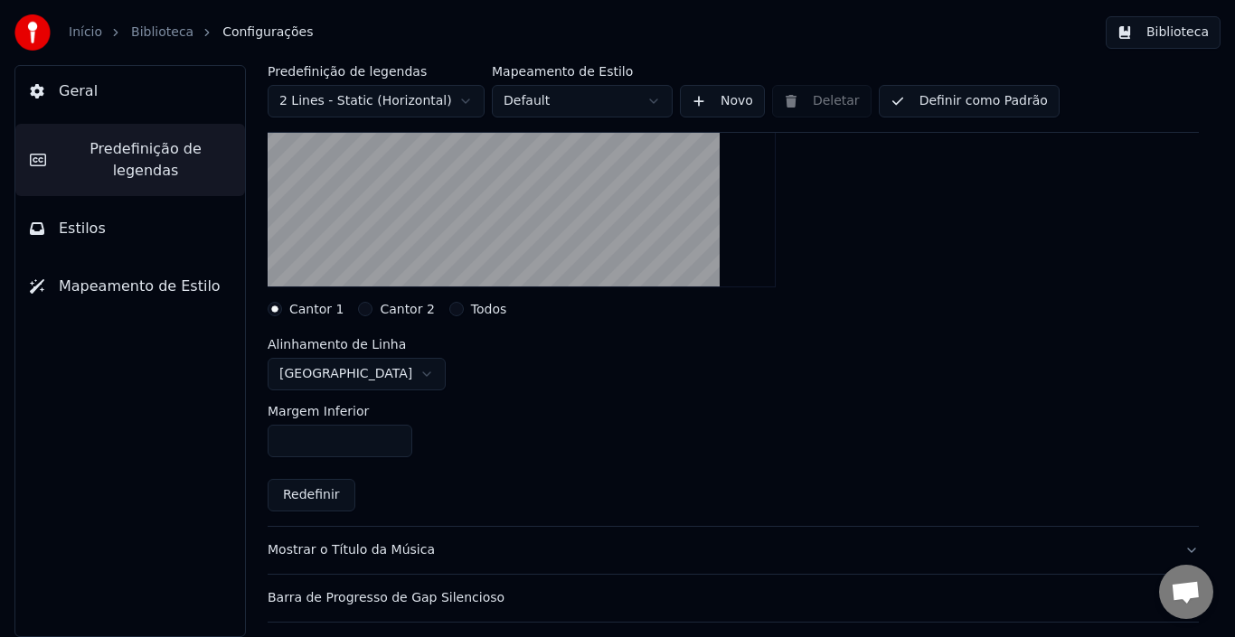
click at [377, 376] on html "Início Biblioteca Configurações Biblioteca Geral Predefinição de legendas Estil…" at bounding box center [617, 318] width 1235 height 637
click at [363, 377] on html "Início Biblioteca Configurações Biblioteca Geral Predefinição de legendas Estil…" at bounding box center [617, 318] width 1235 height 637
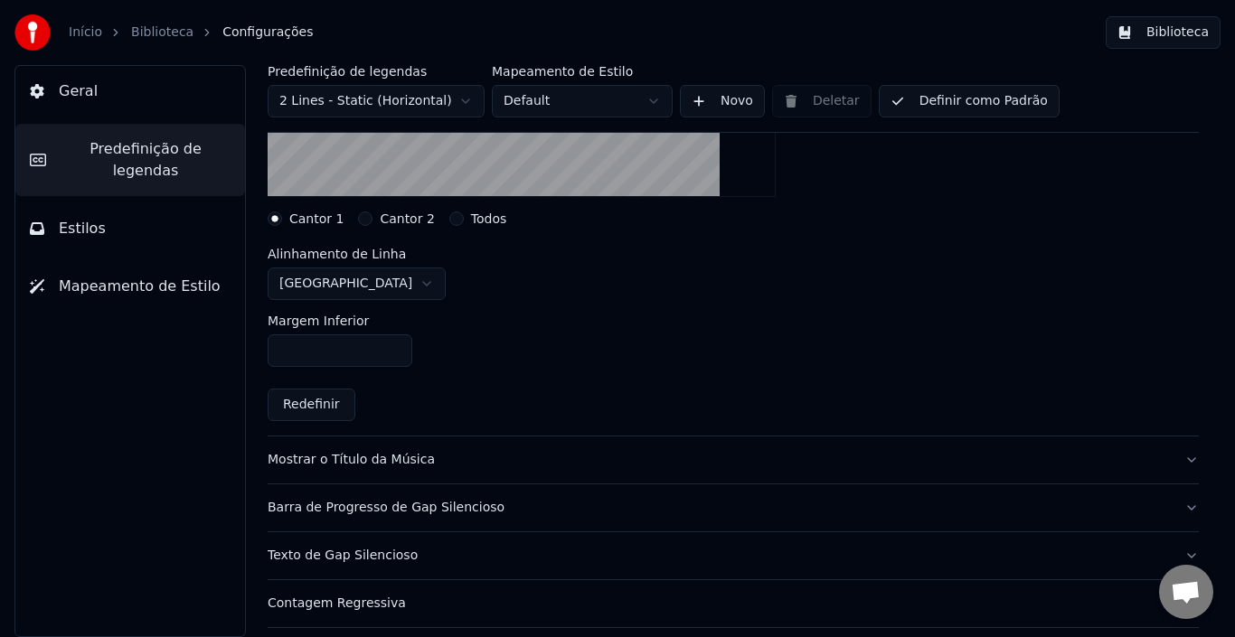
click at [1176, 463] on button "Mostrar o Título da Música" at bounding box center [733, 460] width 931 height 47
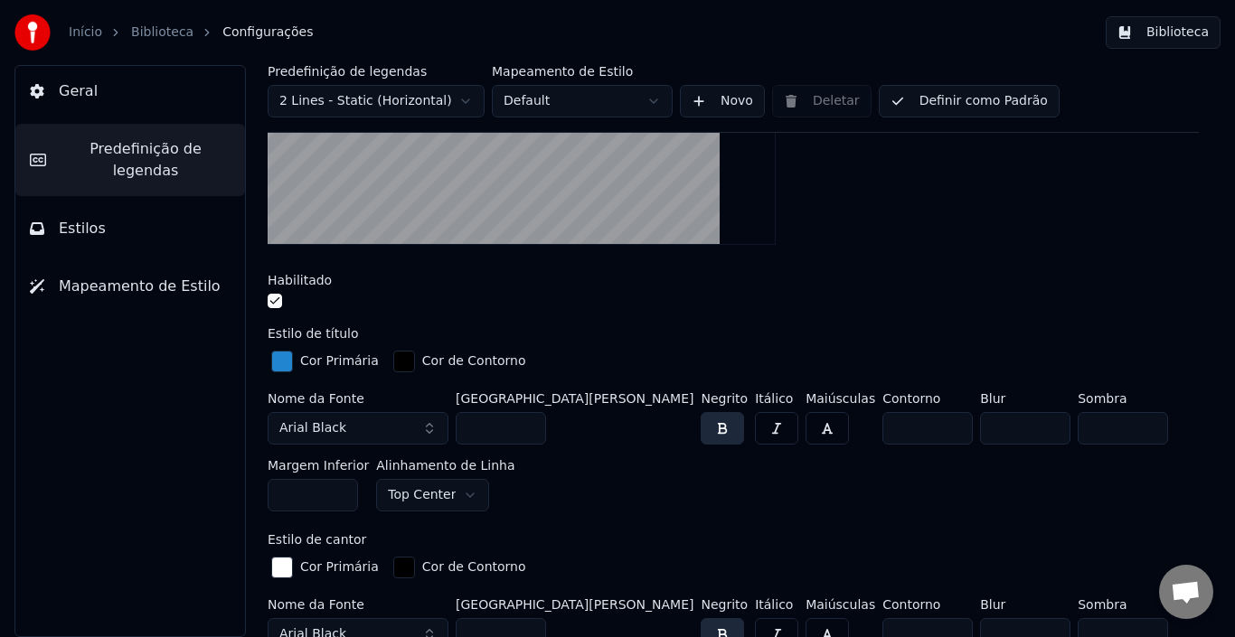
scroll to position [452, 0]
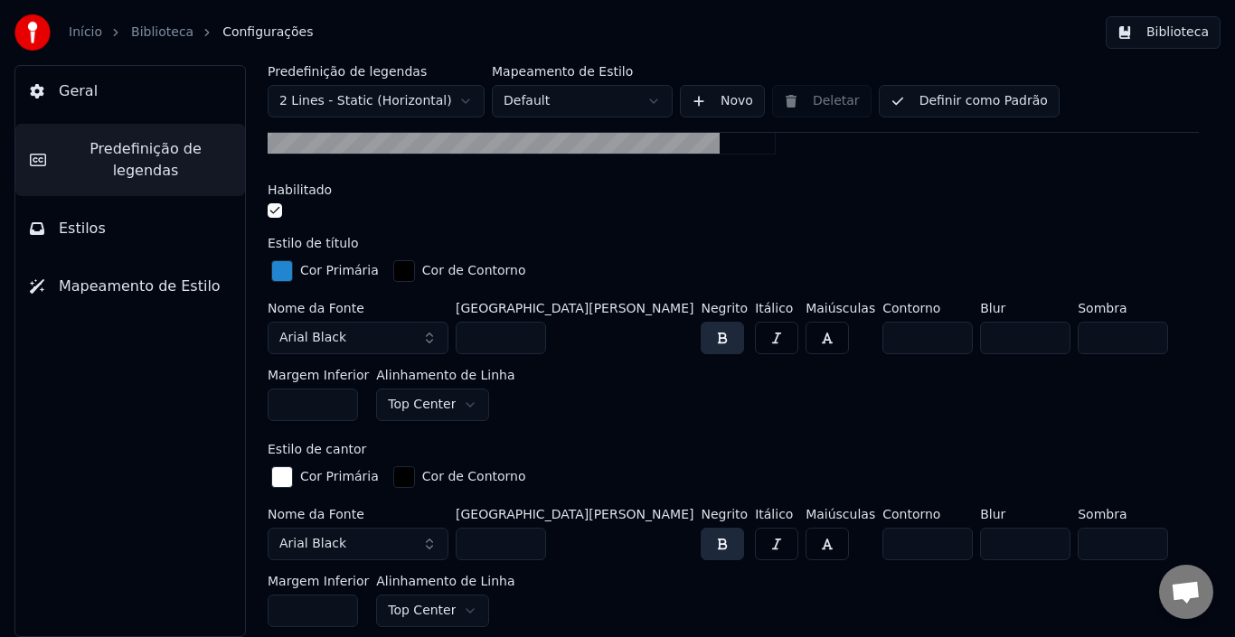
click at [430, 331] on button "Arial Black" at bounding box center [358, 338] width 181 height 33
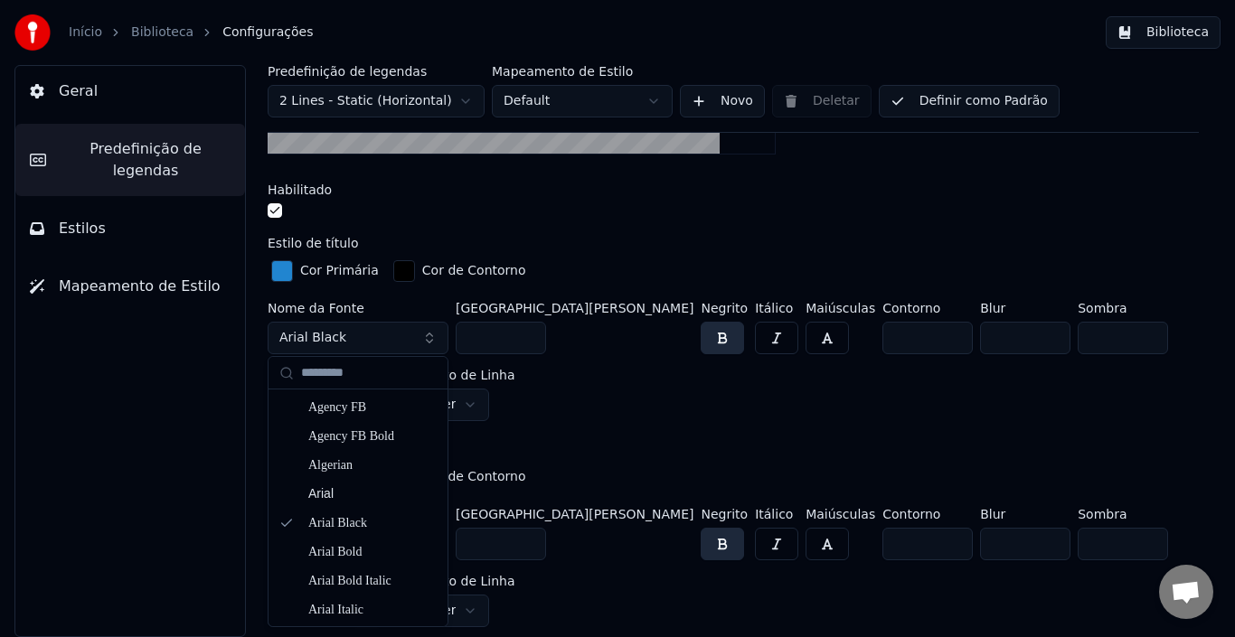
click at [355, 342] on button "Arial Black" at bounding box center [358, 338] width 181 height 33
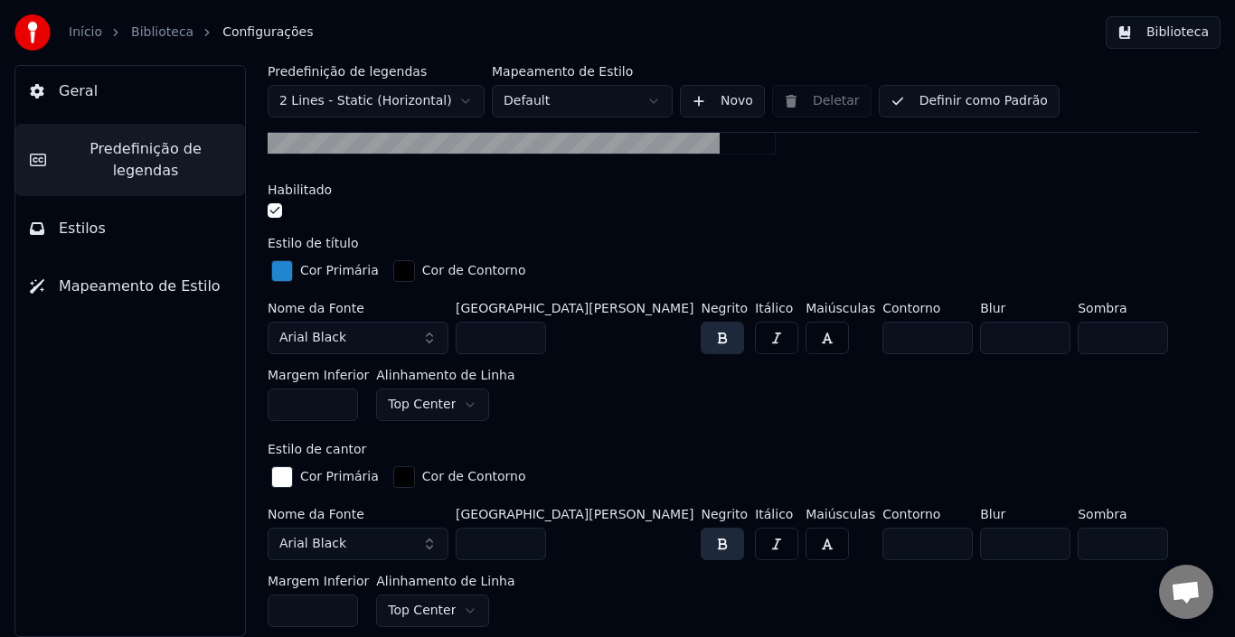
click at [353, 340] on button "Arial Black" at bounding box center [358, 338] width 181 height 33
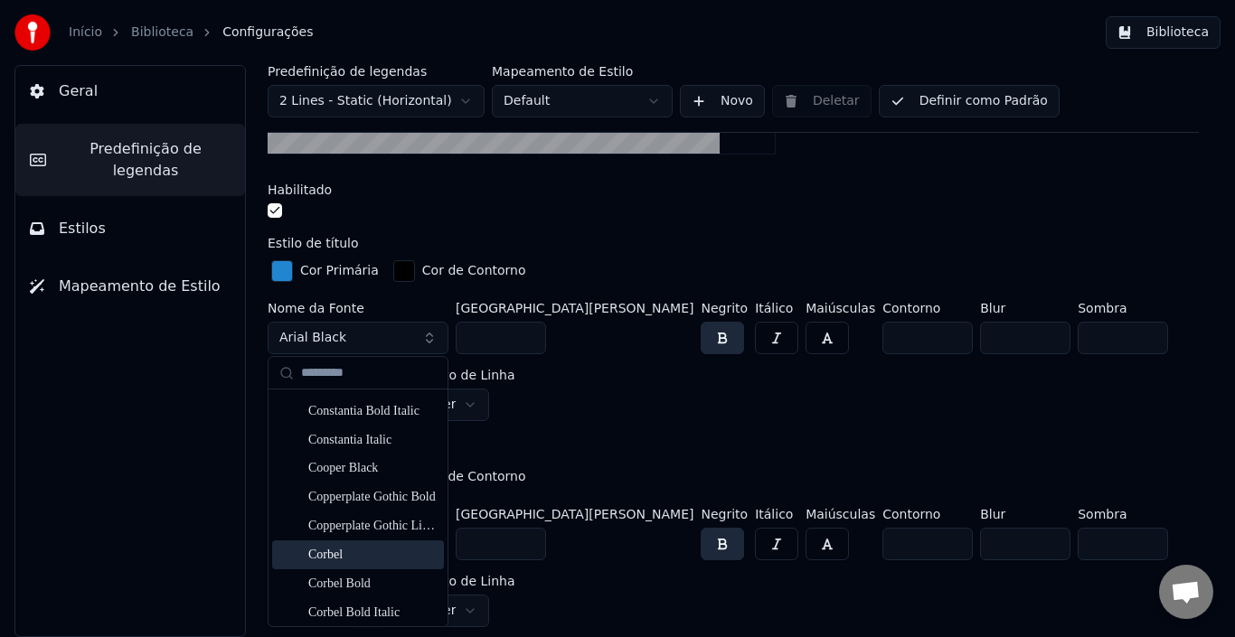
scroll to position [2713, 0]
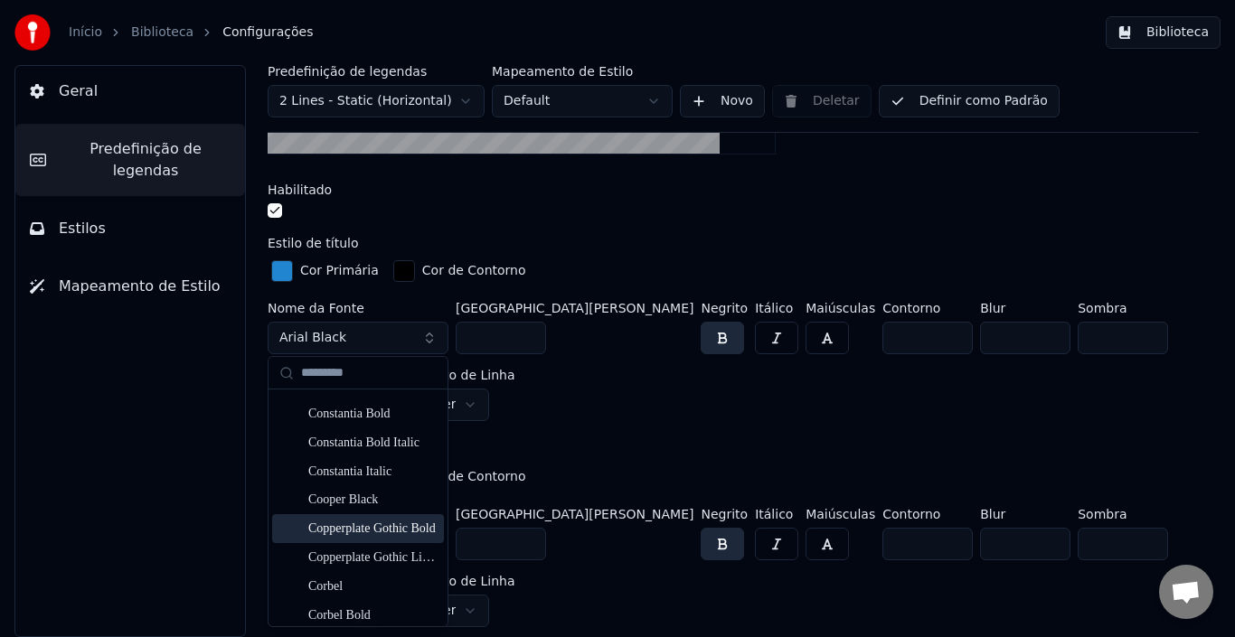
click at [361, 524] on div "Copperplate Gothic Bold" at bounding box center [372, 529] width 128 height 18
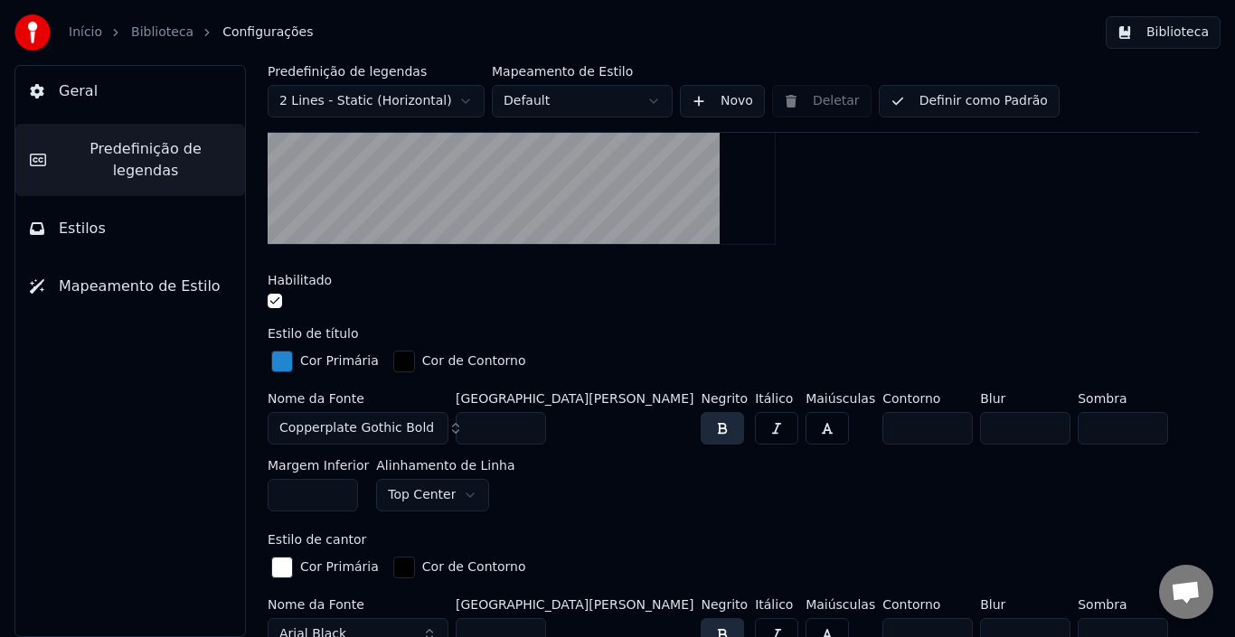
scroll to position [543, 0]
